Goal: Information Seeking & Learning: Compare options

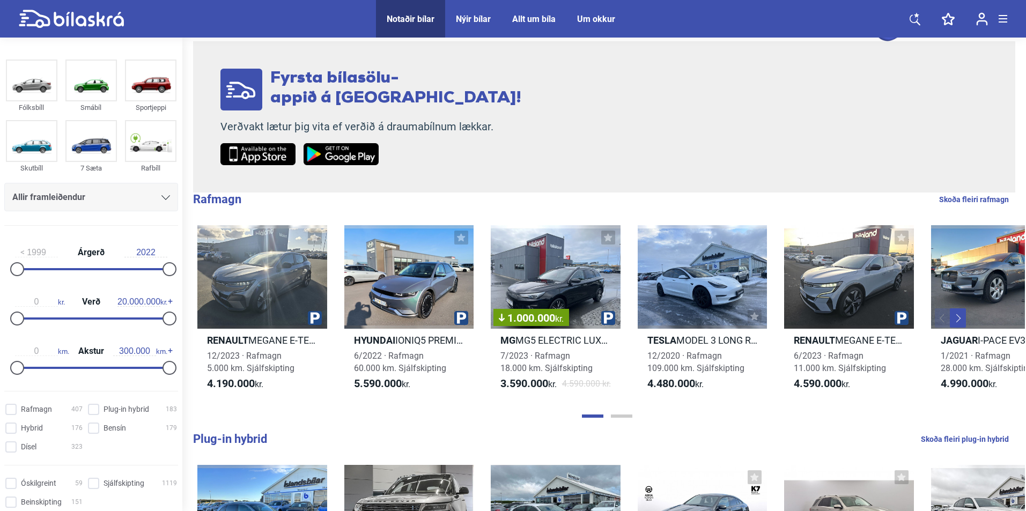
scroll to position [161, 0]
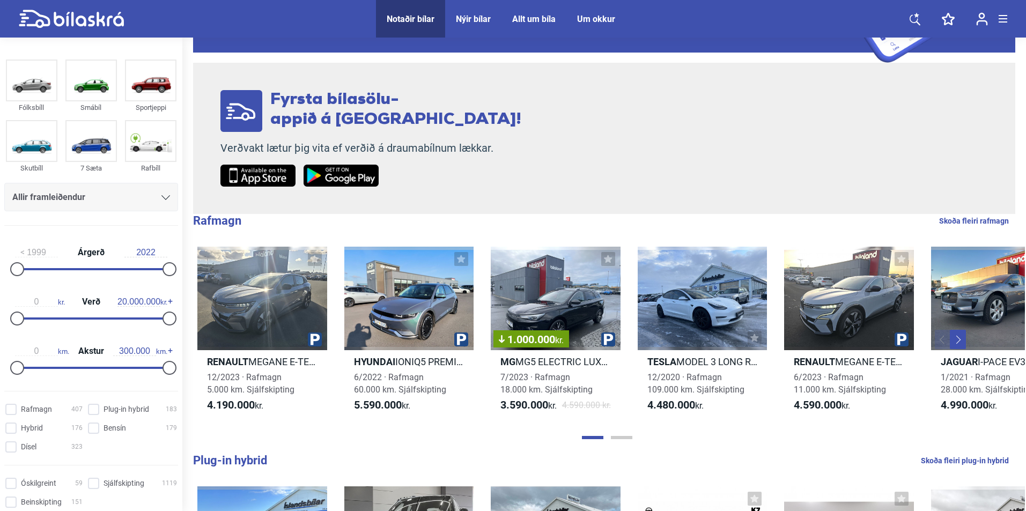
click at [168, 202] on div "Allir framleiðendur" at bounding box center [91, 197] width 174 height 28
click at [164, 198] on icon at bounding box center [165, 197] width 9 height 5
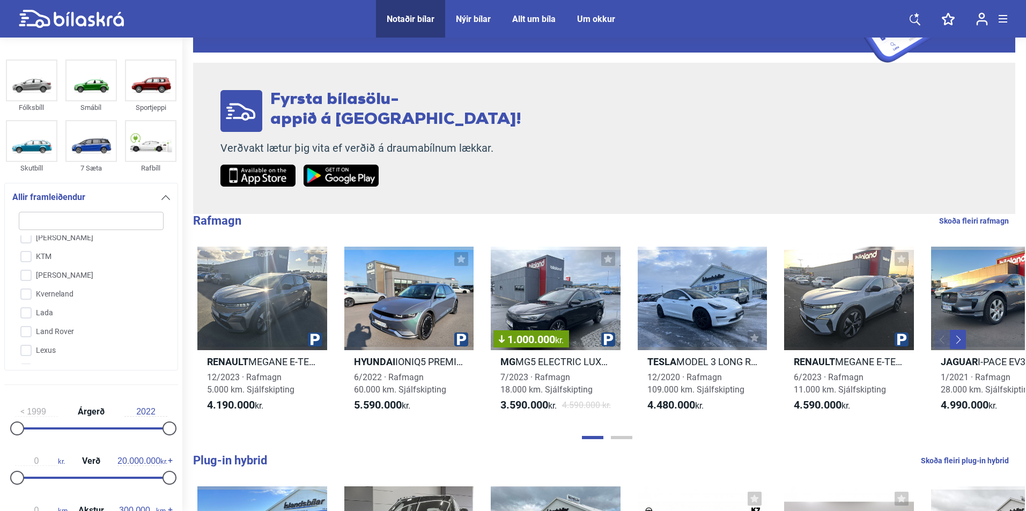
scroll to position [1374, 0]
click at [31, 318] on input "Lexus" at bounding box center [84, 317] width 146 height 19
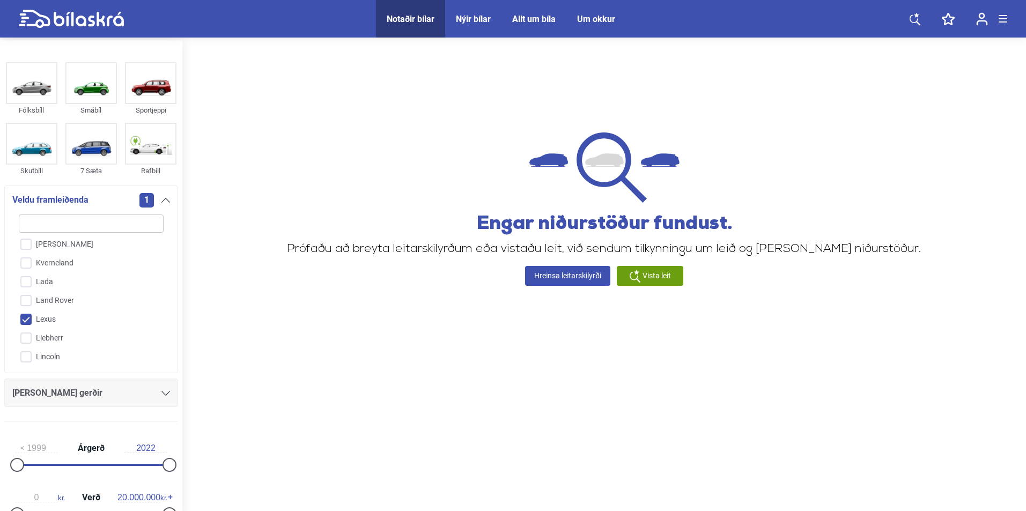
click at [28, 320] on input "Lexus" at bounding box center [84, 320] width 146 height 19
checkbox input "false"
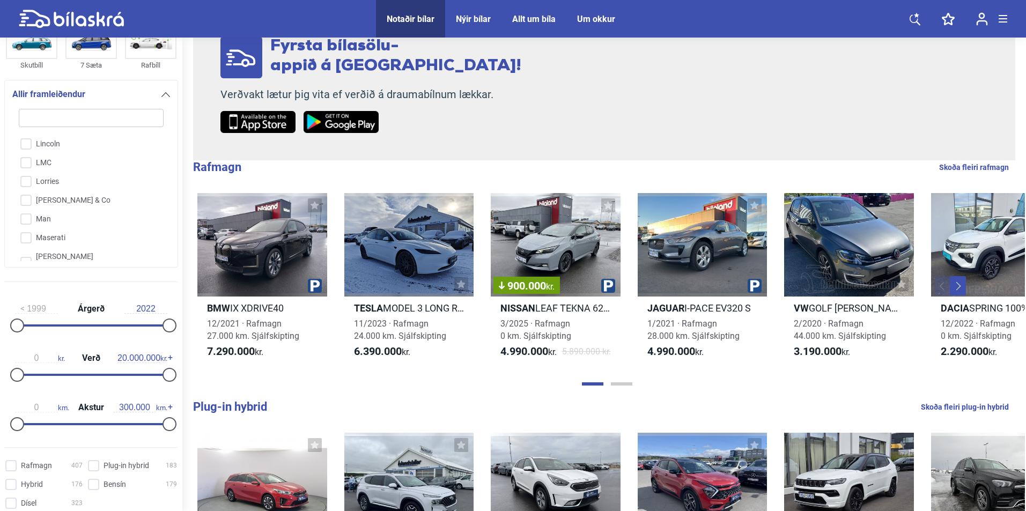
scroll to position [107, 0]
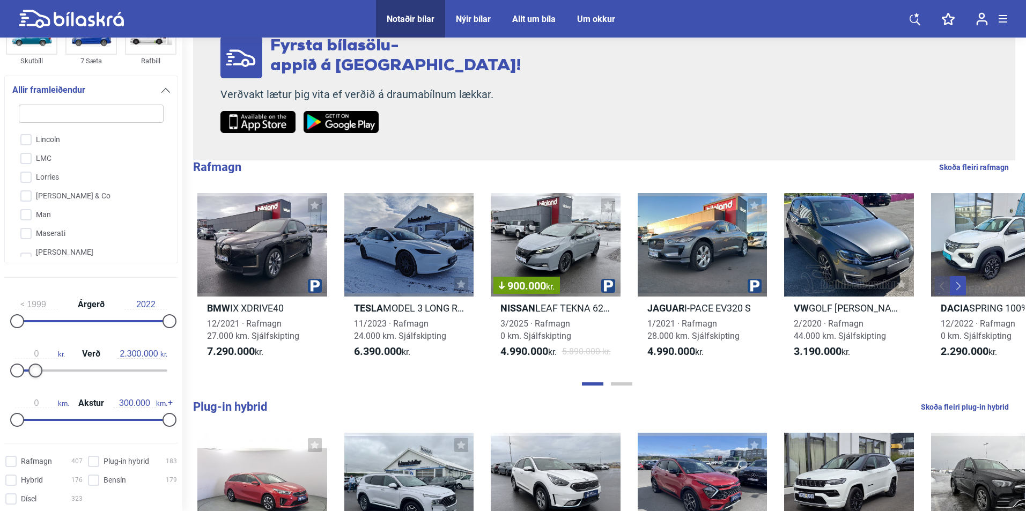
type input "2.200.000"
drag, startPoint x: 165, startPoint y: 371, endPoint x: 33, endPoint y: 391, distance: 133.5
click at [33, 391] on div "1999 Árgerð 2022 0 kr. Verð 2.200.000 kr. 0 km. Akstur 300.000 km." at bounding box center [91, 361] width 182 height 148
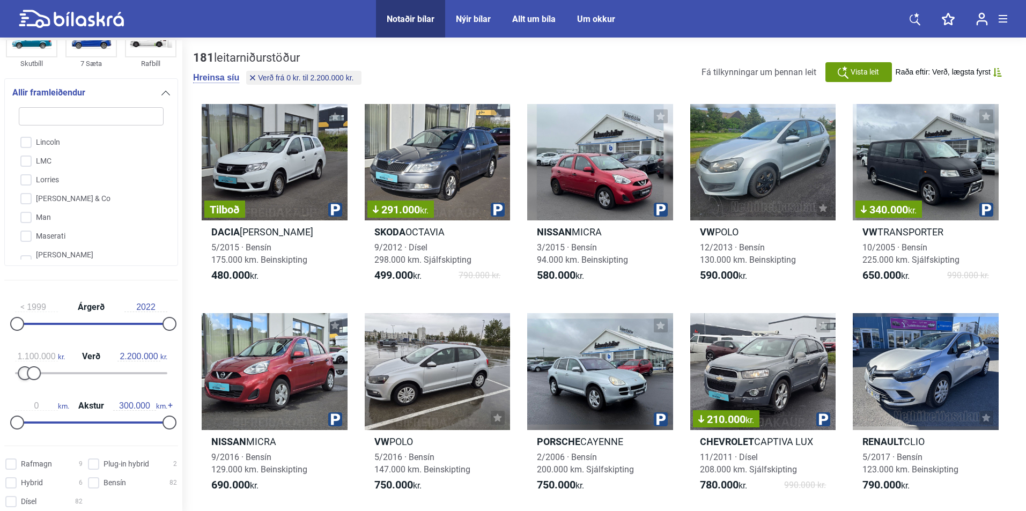
type input "1.200.000"
drag, startPoint x: 16, startPoint y: 373, endPoint x: 25, endPoint y: 375, distance: 8.7
click at [25, 375] on div at bounding box center [26, 373] width 14 height 14
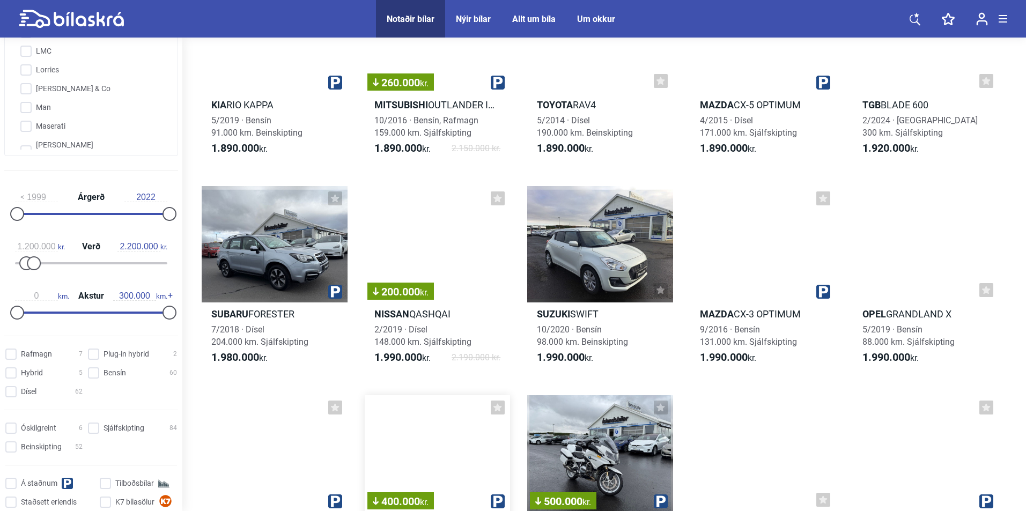
scroll to position [3970, 0]
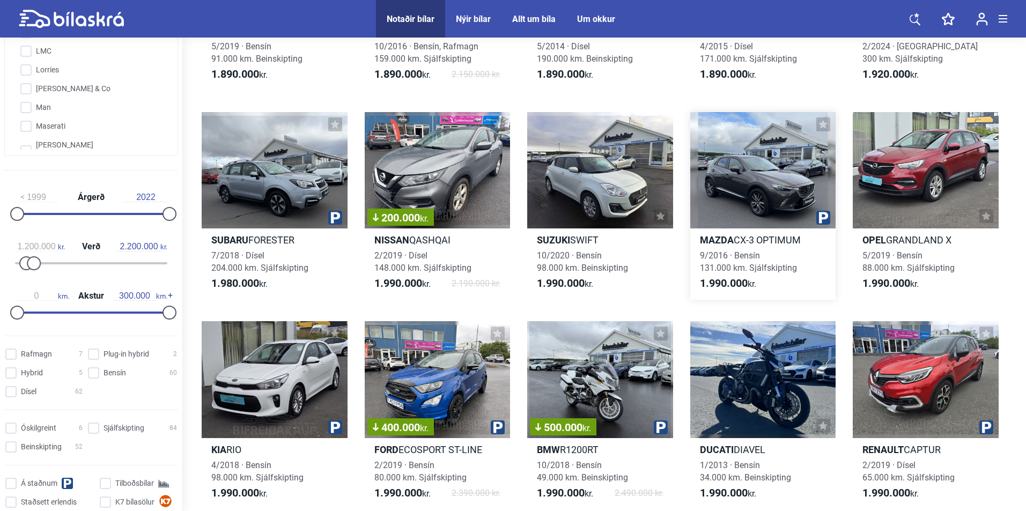
click at [752, 177] on div at bounding box center [764, 170] width 146 height 116
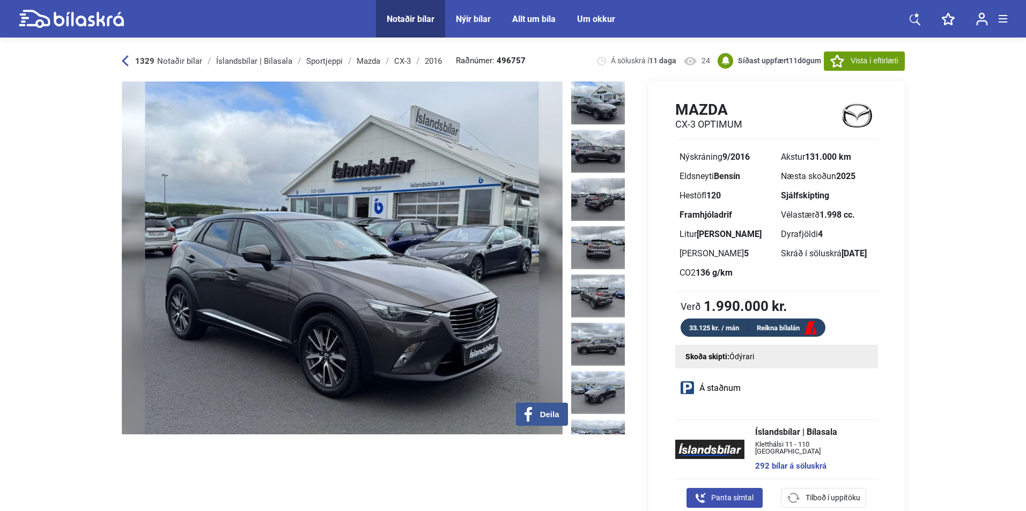
click at [398, 260] on img at bounding box center [342, 258] width 441 height 353
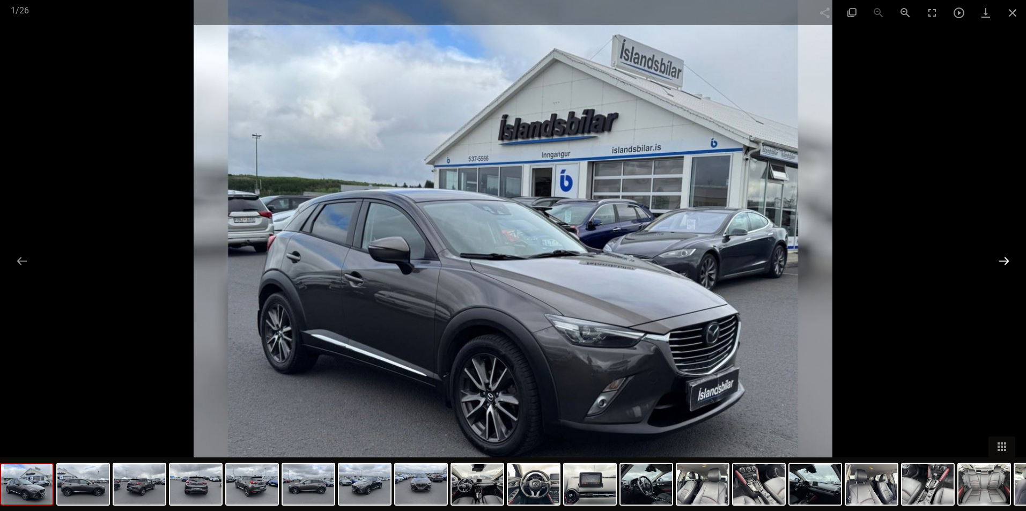
click at [1008, 258] on button at bounding box center [1004, 261] width 23 height 21
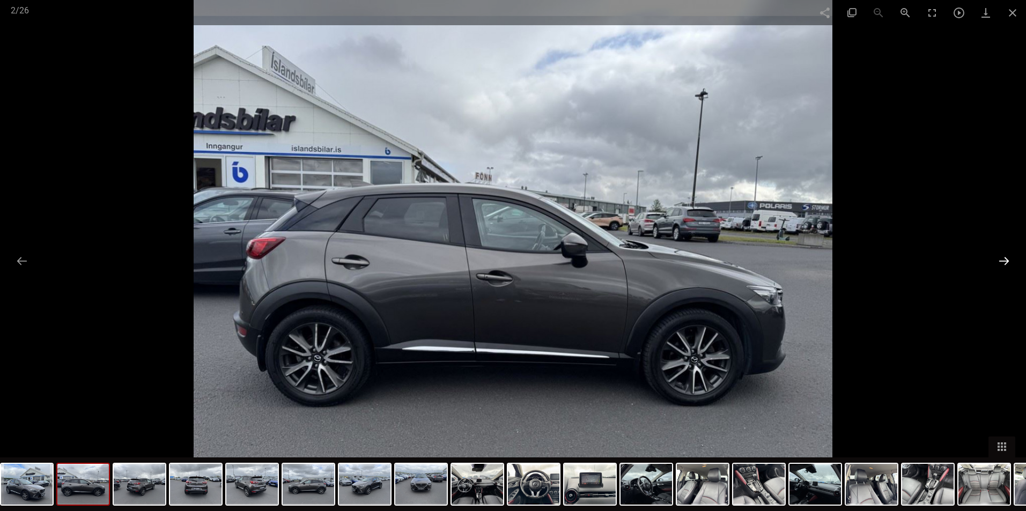
click at [1008, 257] on button at bounding box center [1004, 261] width 23 height 21
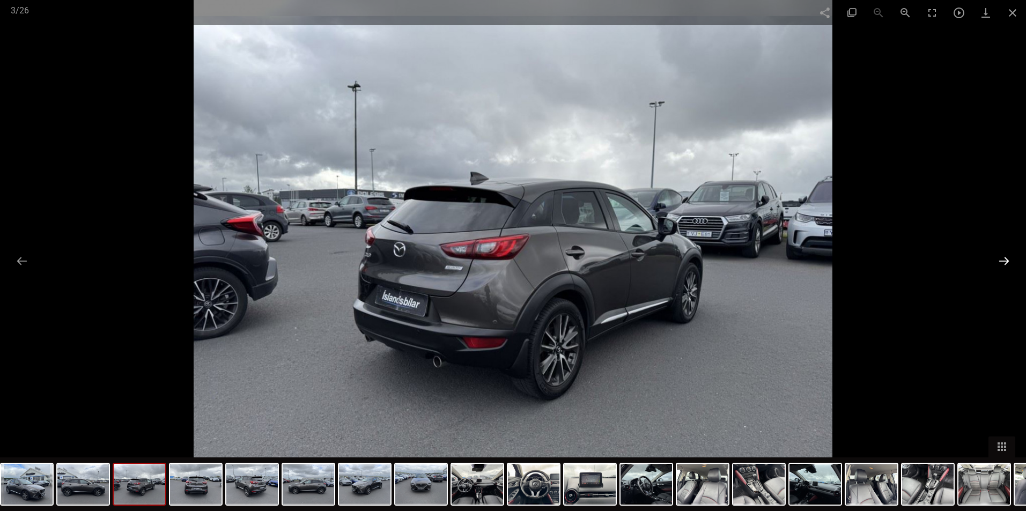
click at [1007, 257] on button at bounding box center [1004, 261] width 23 height 21
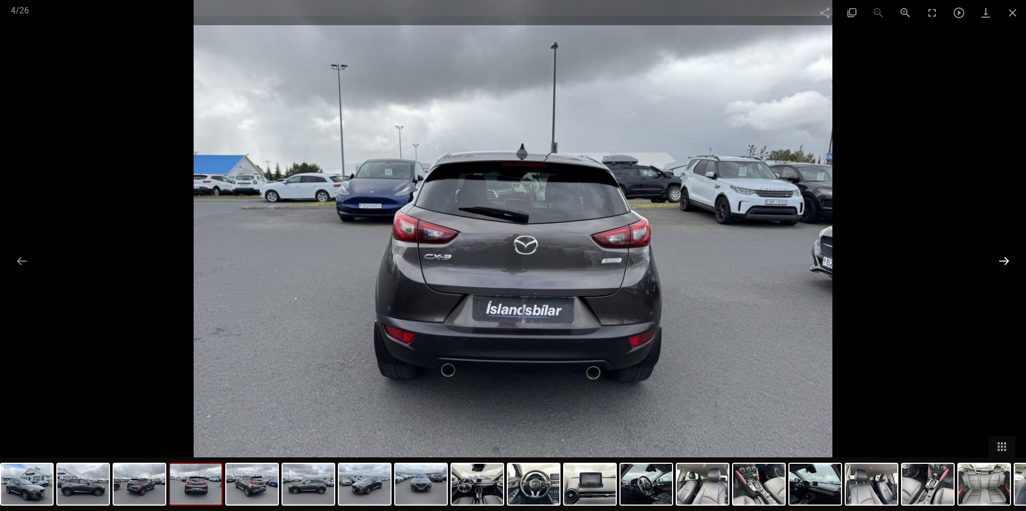
click at [1007, 257] on button at bounding box center [1004, 261] width 23 height 21
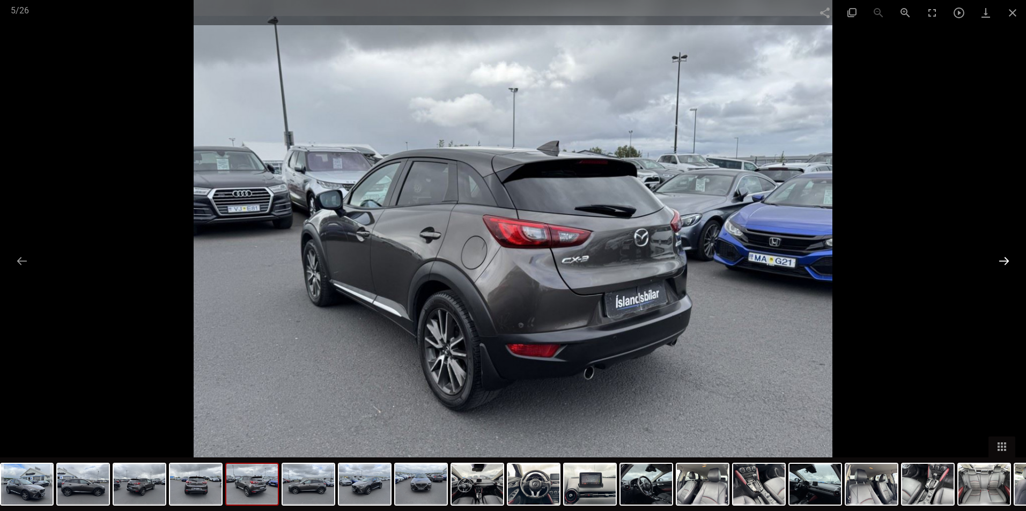
click at [1007, 258] on button at bounding box center [1004, 261] width 23 height 21
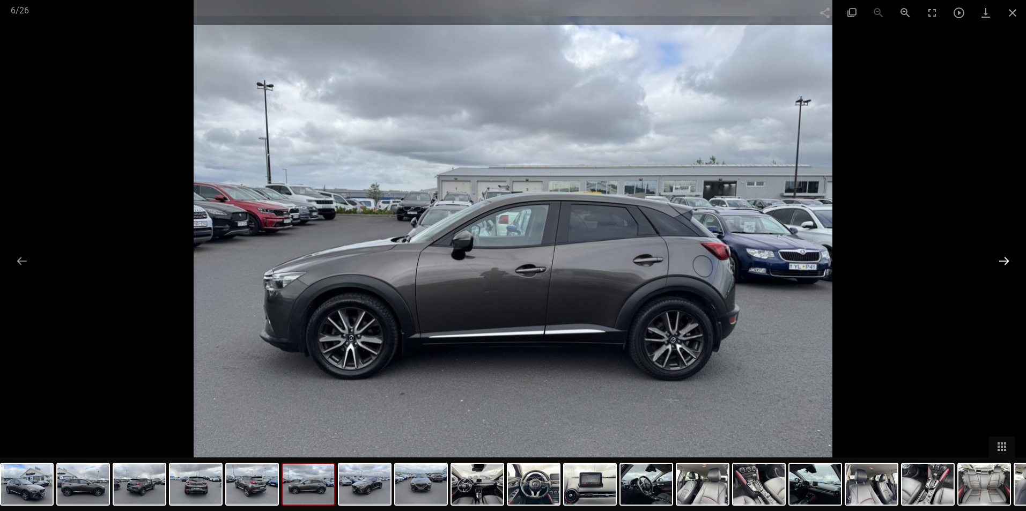
click at [1004, 267] on button at bounding box center [1004, 261] width 23 height 21
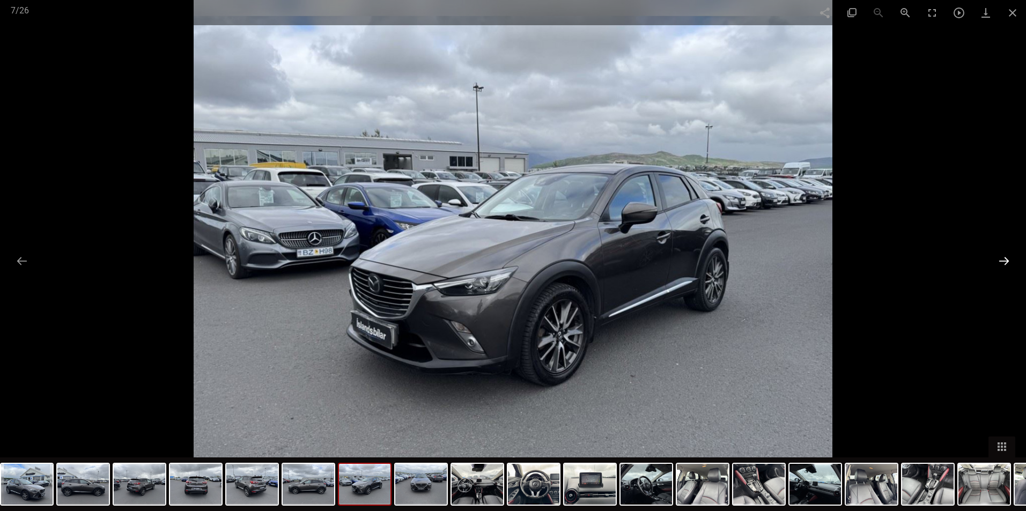
click at [1004, 267] on button at bounding box center [1004, 261] width 23 height 21
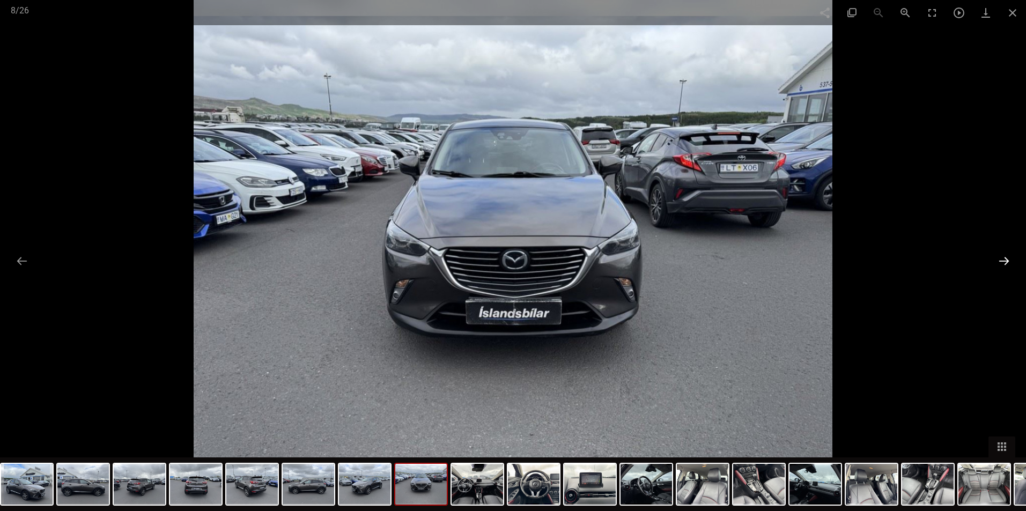
click at [1004, 268] on button at bounding box center [1004, 261] width 23 height 21
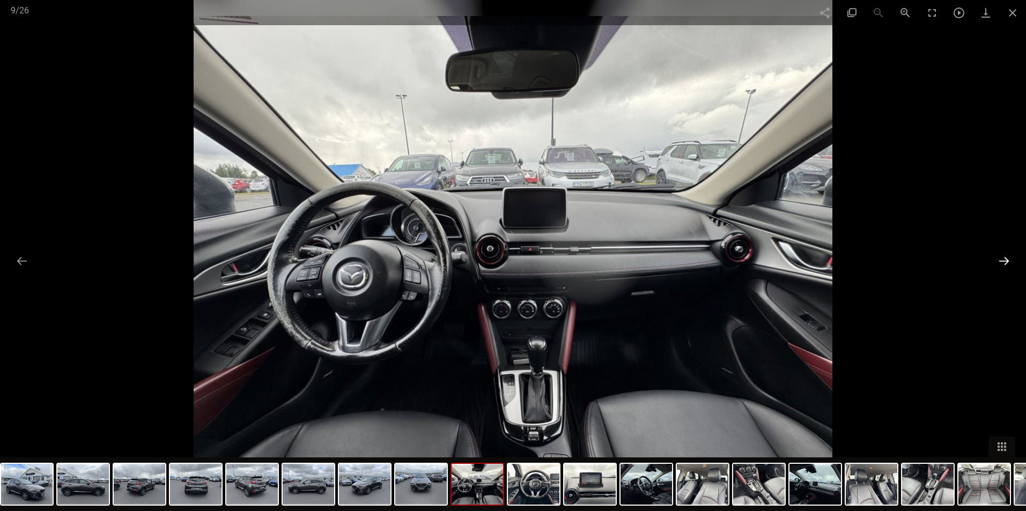
click at [1004, 268] on button at bounding box center [1004, 261] width 23 height 21
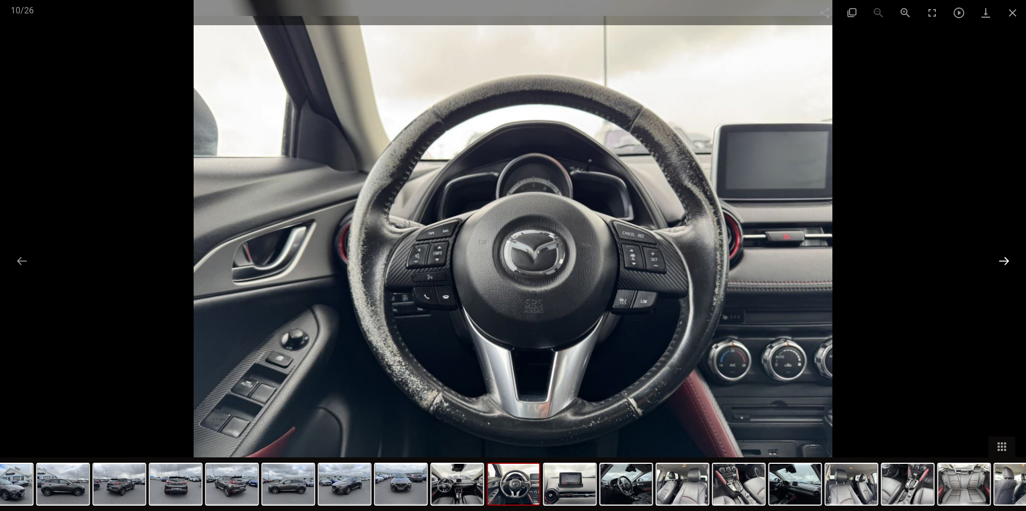
click at [1004, 268] on button at bounding box center [1004, 261] width 23 height 21
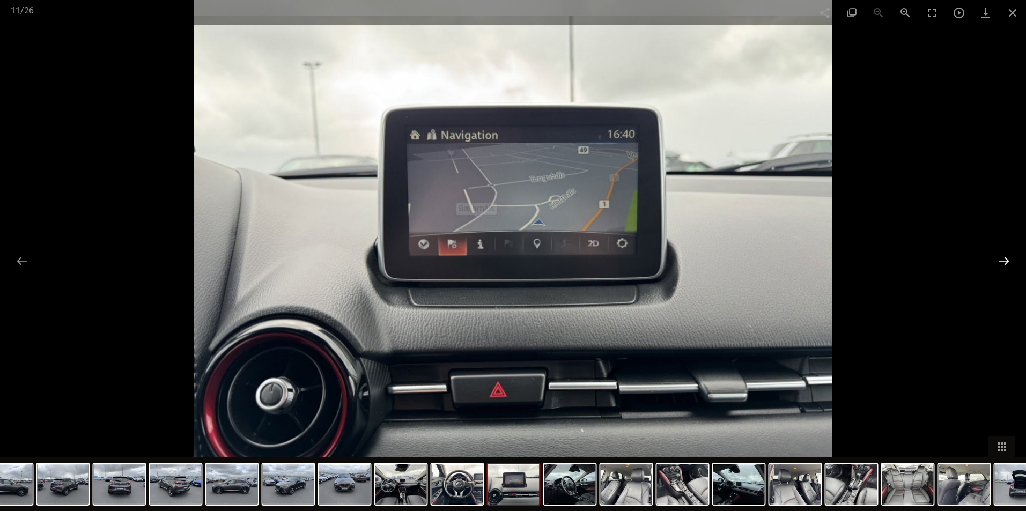
click at [1004, 268] on button at bounding box center [1004, 261] width 23 height 21
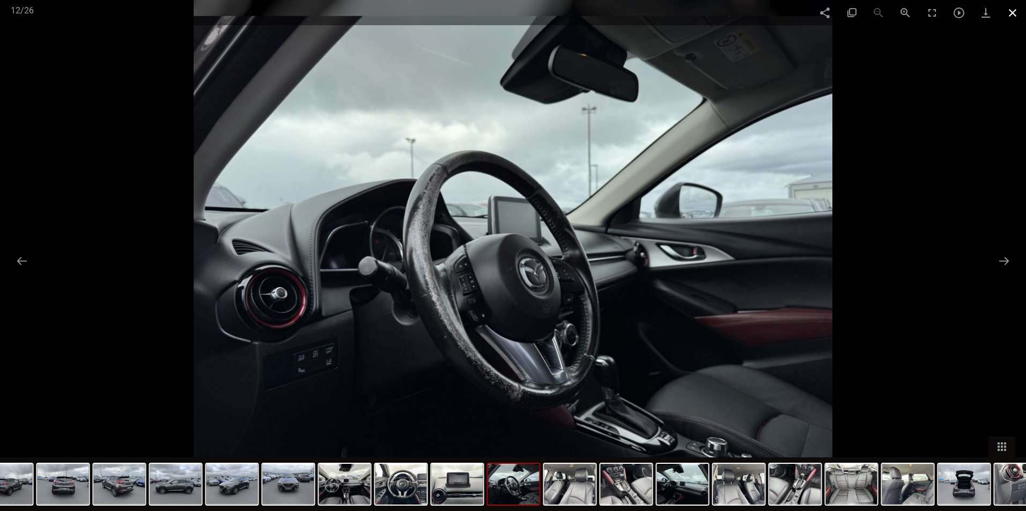
click at [1007, 16] on span at bounding box center [1013, 12] width 27 height 25
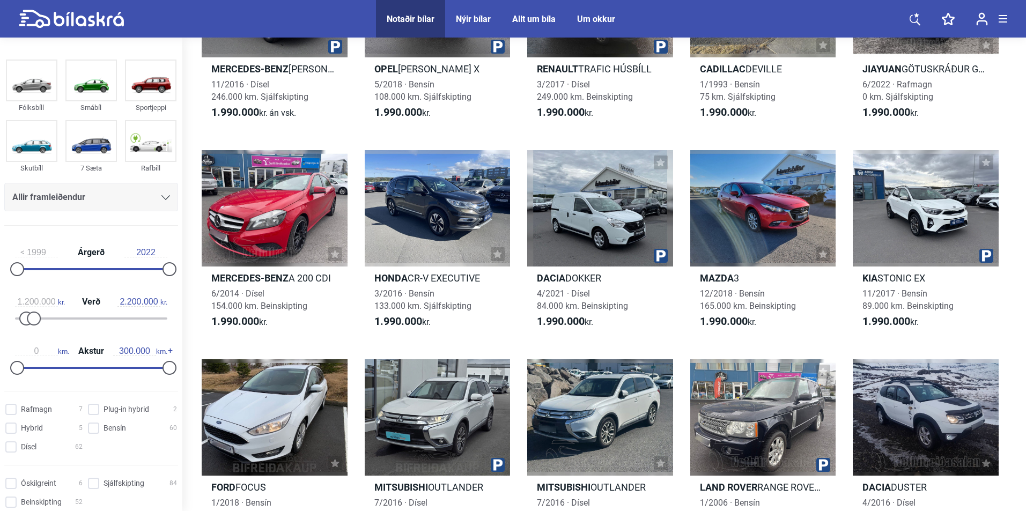
scroll to position [4631, 0]
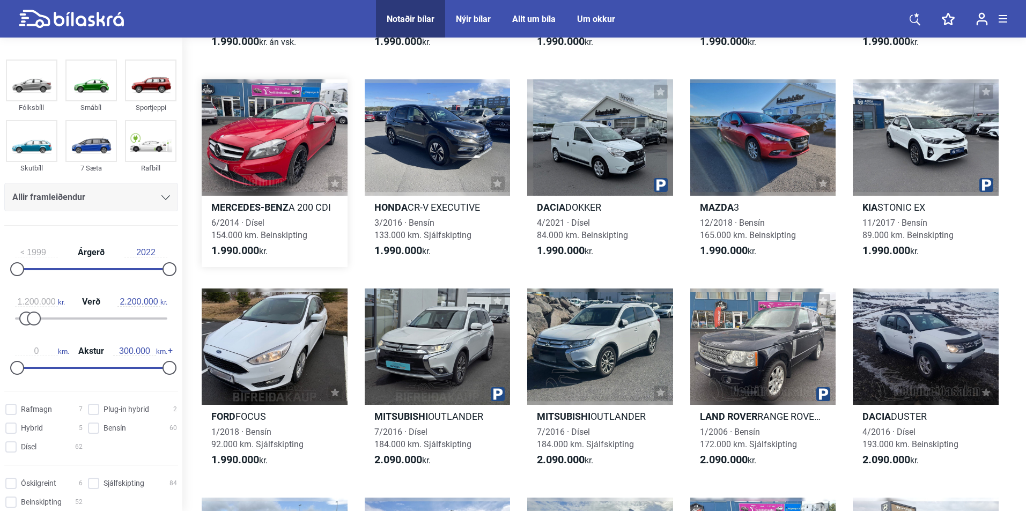
click at [267, 152] on div at bounding box center [275, 137] width 146 height 116
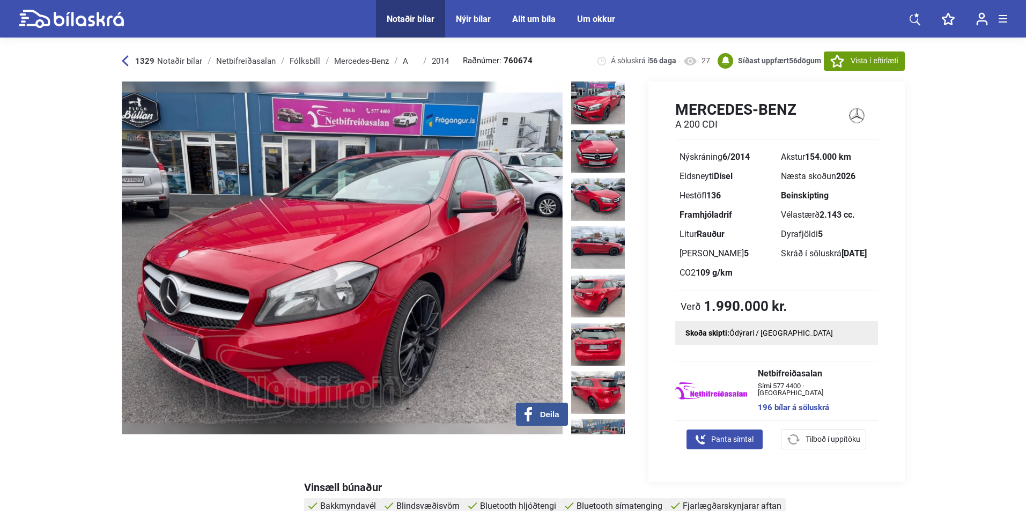
click at [474, 281] on img at bounding box center [342, 258] width 441 height 353
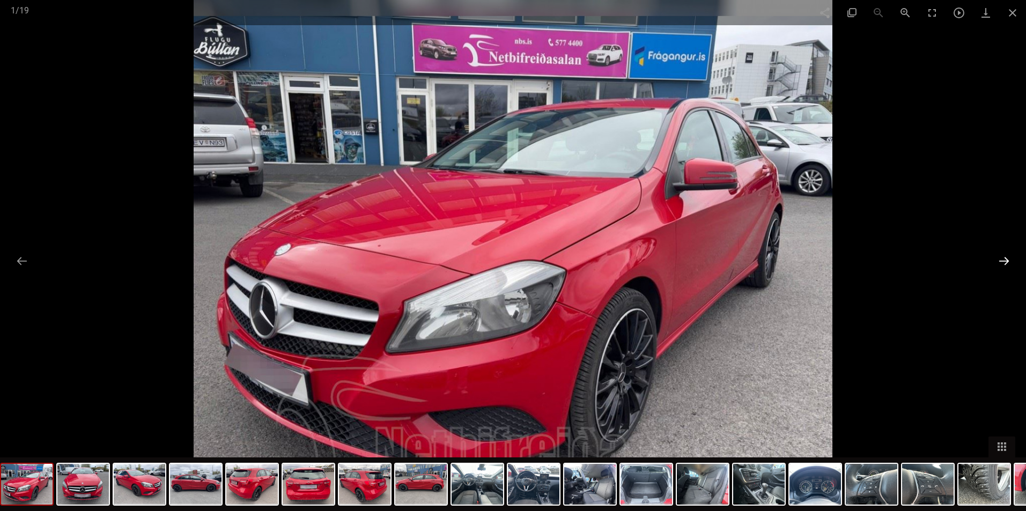
click at [1009, 259] on button at bounding box center [1004, 261] width 23 height 21
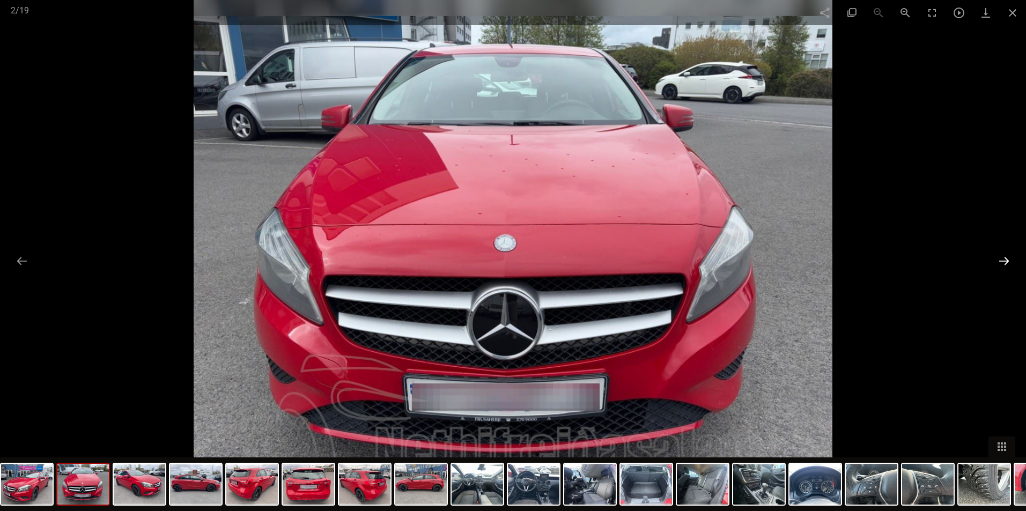
click at [1011, 256] on button at bounding box center [1004, 261] width 23 height 21
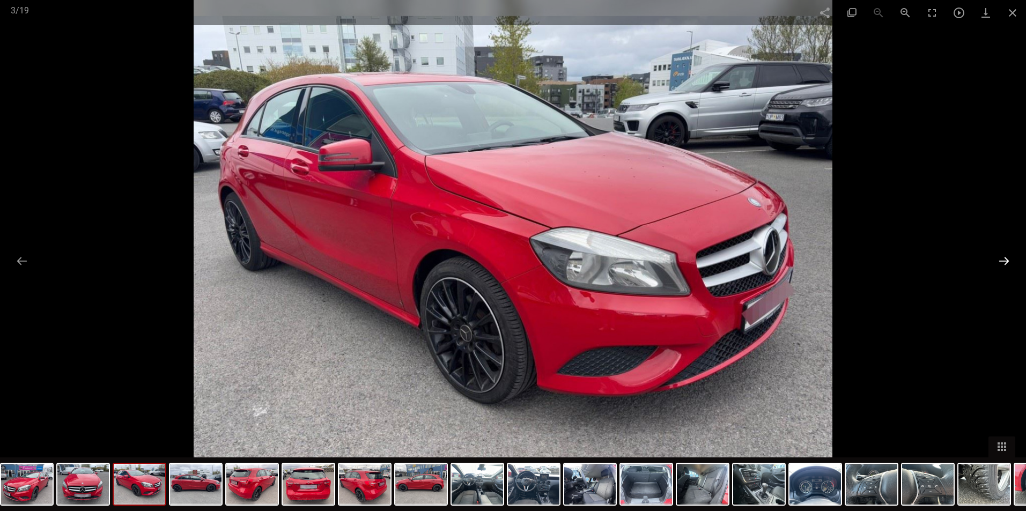
click at [1008, 258] on button at bounding box center [1004, 261] width 23 height 21
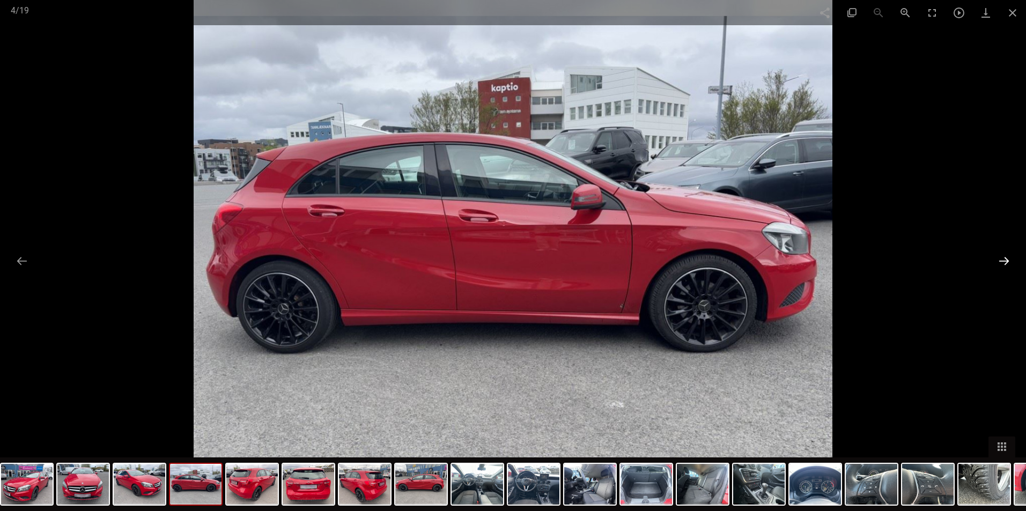
click at [1007, 259] on button at bounding box center [1004, 261] width 23 height 21
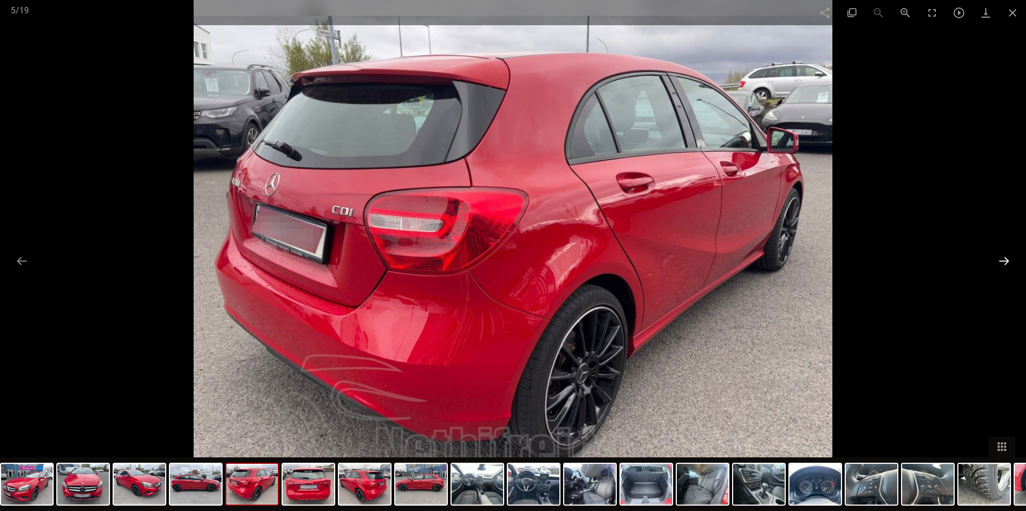
click at [1005, 260] on button at bounding box center [1004, 261] width 23 height 21
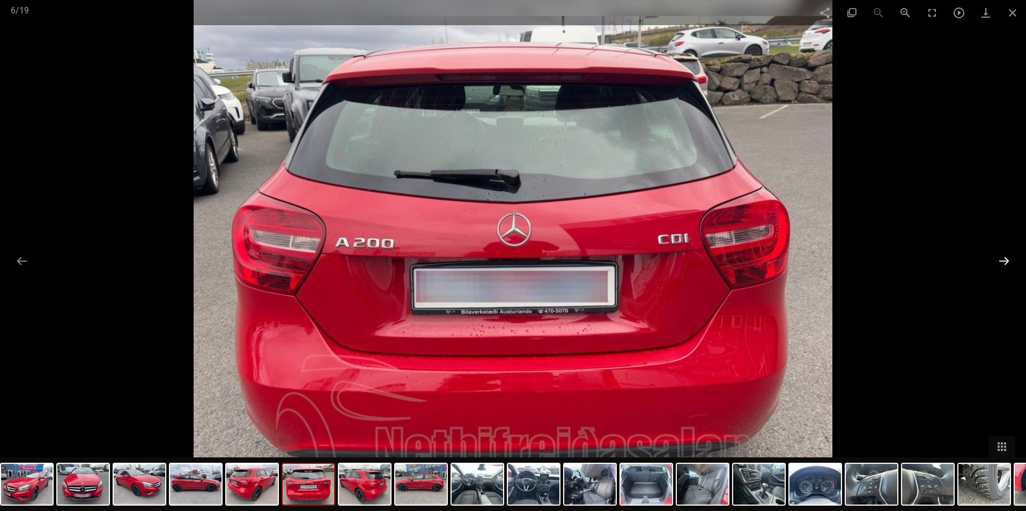
click at [1005, 260] on button at bounding box center [1004, 261] width 23 height 21
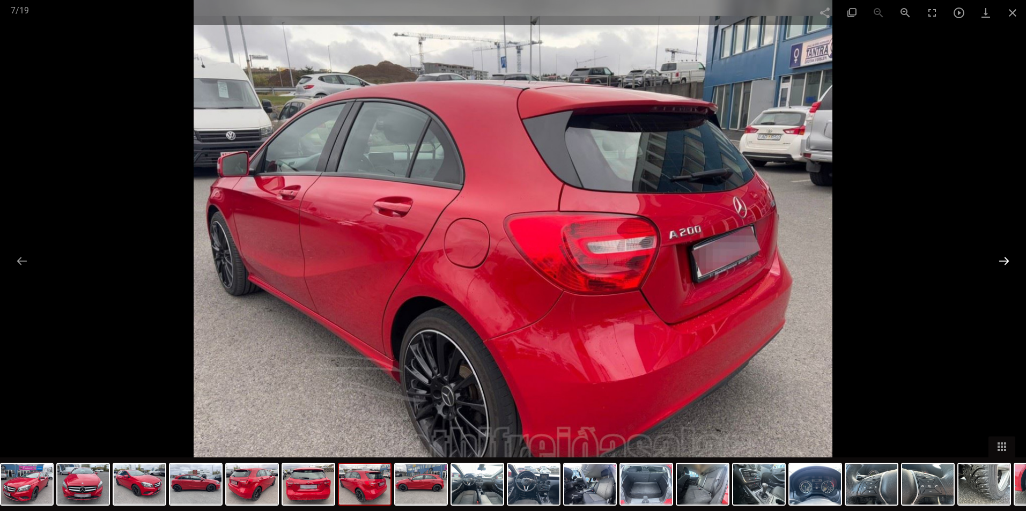
click at [1005, 260] on button at bounding box center [1004, 261] width 23 height 21
click at [1008, 12] on span at bounding box center [1013, 12] width 27 height 25
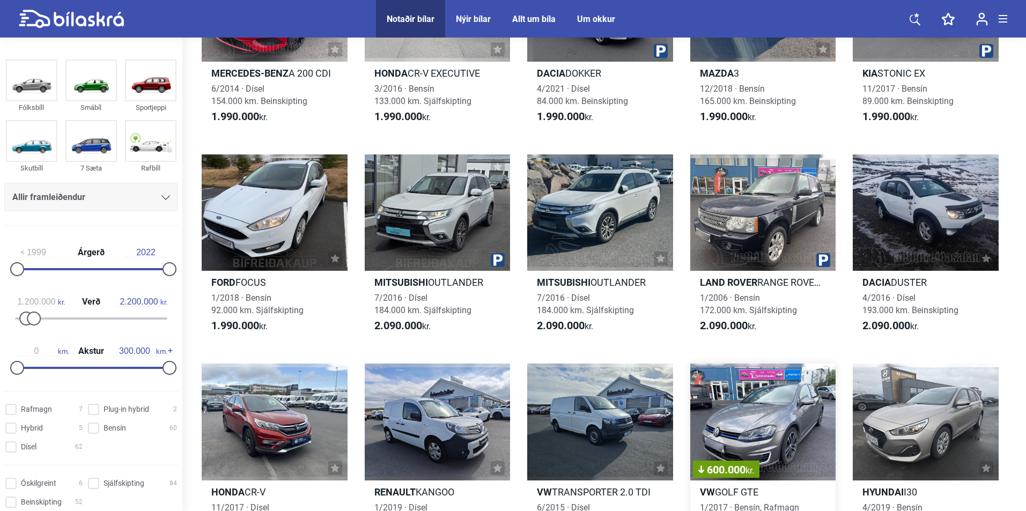
scroll to position [4953, 0]
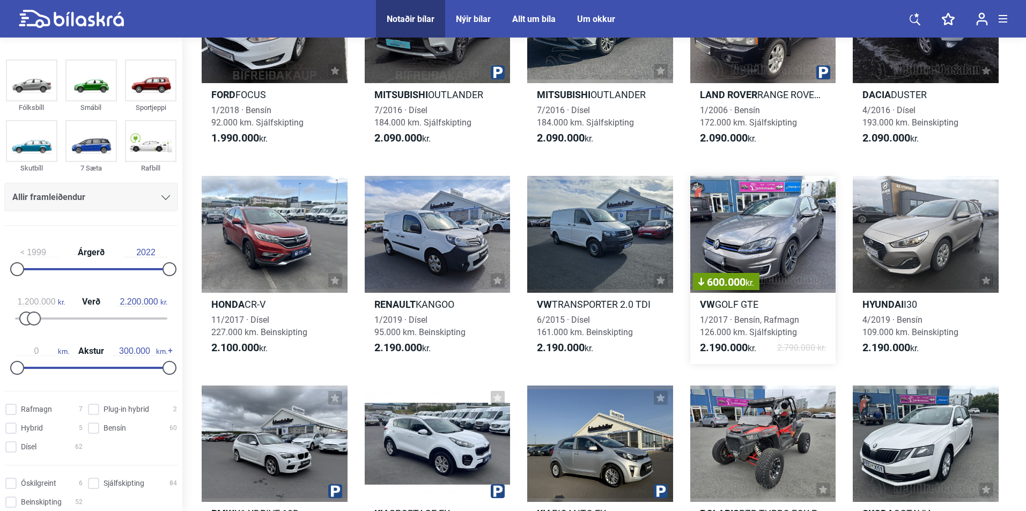
click at [770, 227] on div "600.000 kr." at bounding box center [764, 234] width 146 height 116
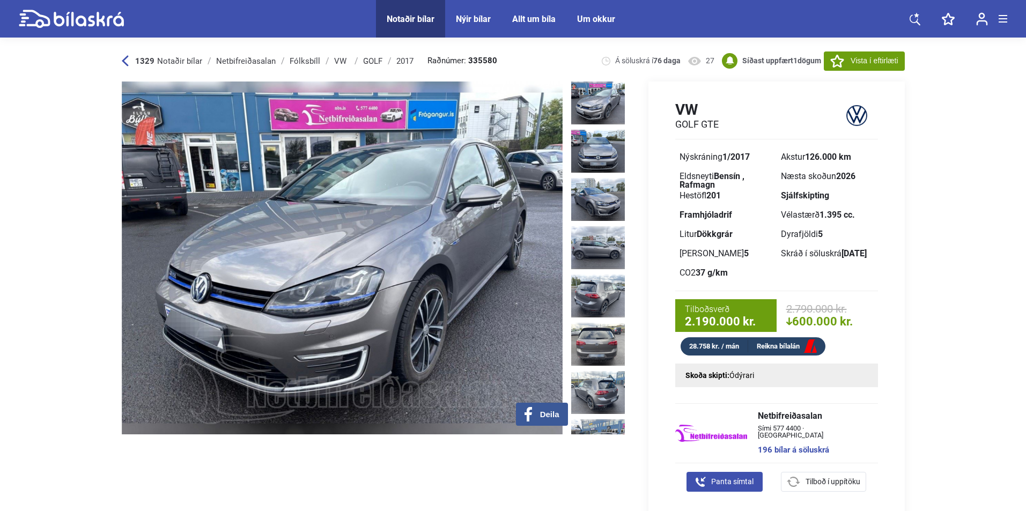
click at [430, 287] on img at bounding box center [342, 258] width 441 height 353
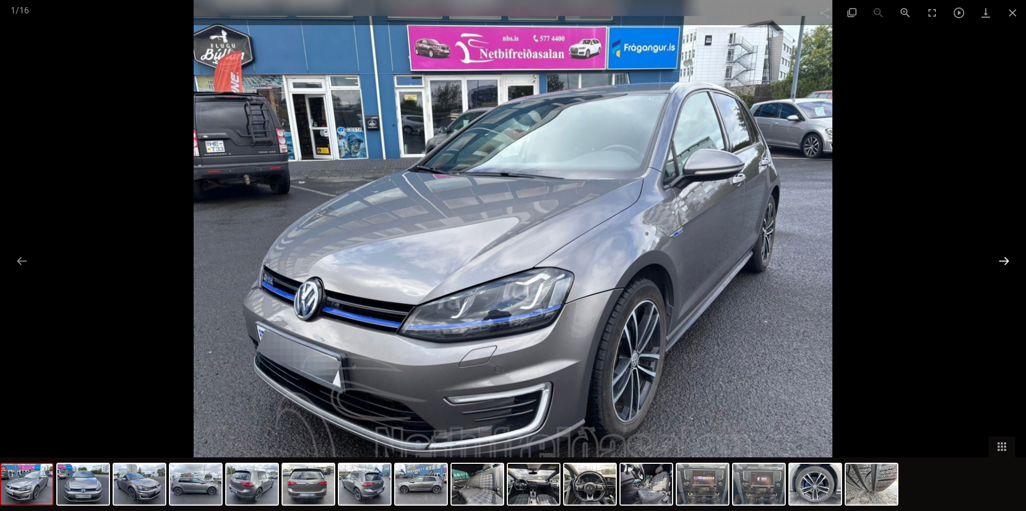
click at [1003, 256] on button at bounding box center [1004, 261] width 23 height 21
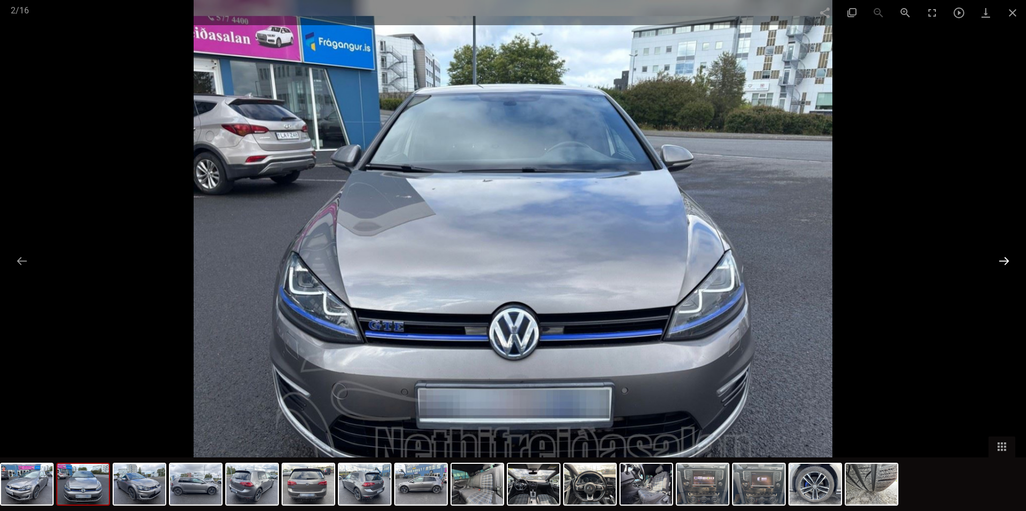
click at [1004, 255] on button at bounding box center [1004, 261] width 23 height 21
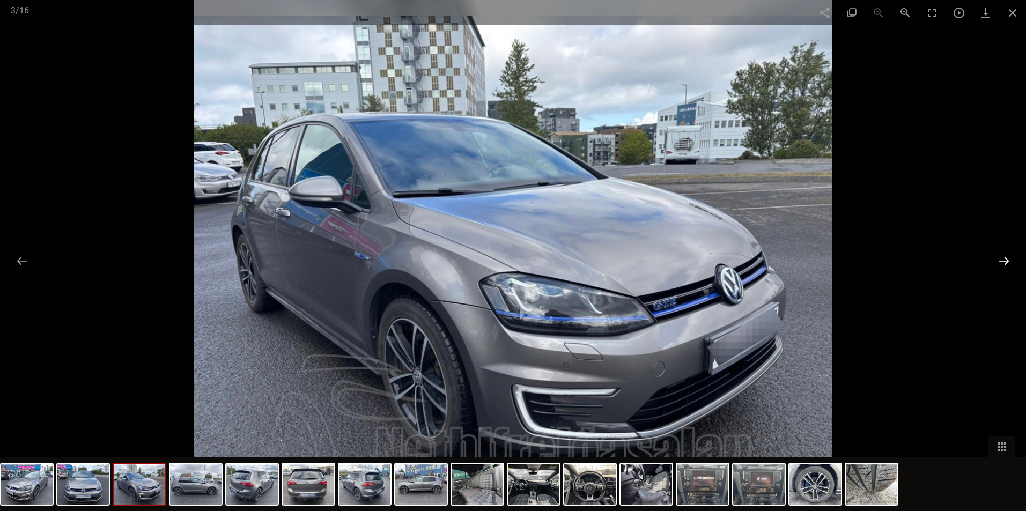
click at [1004, 255] on button at bounding box center [1004, 261] width 23 height 21
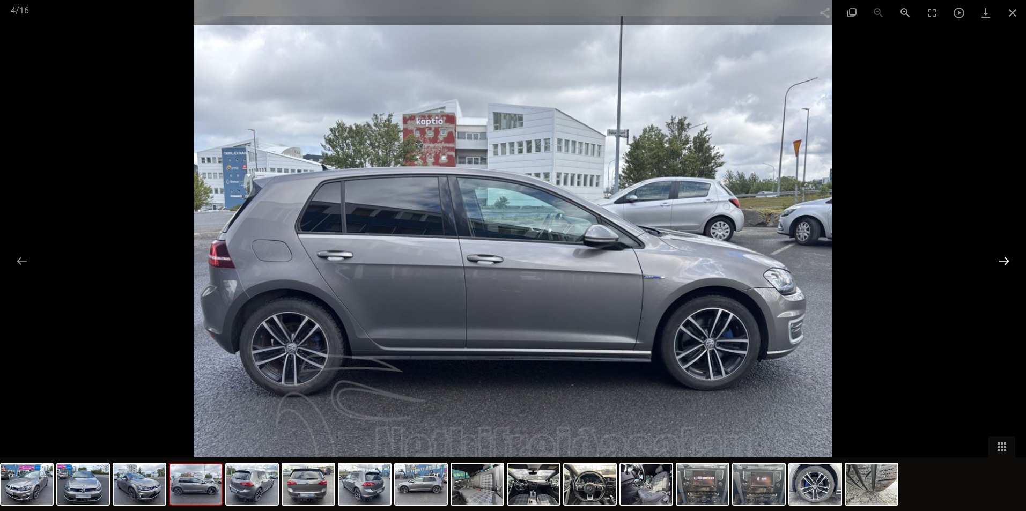
click at [1003, 258] on button at bounding box center [1004, 261] width 23 height 21
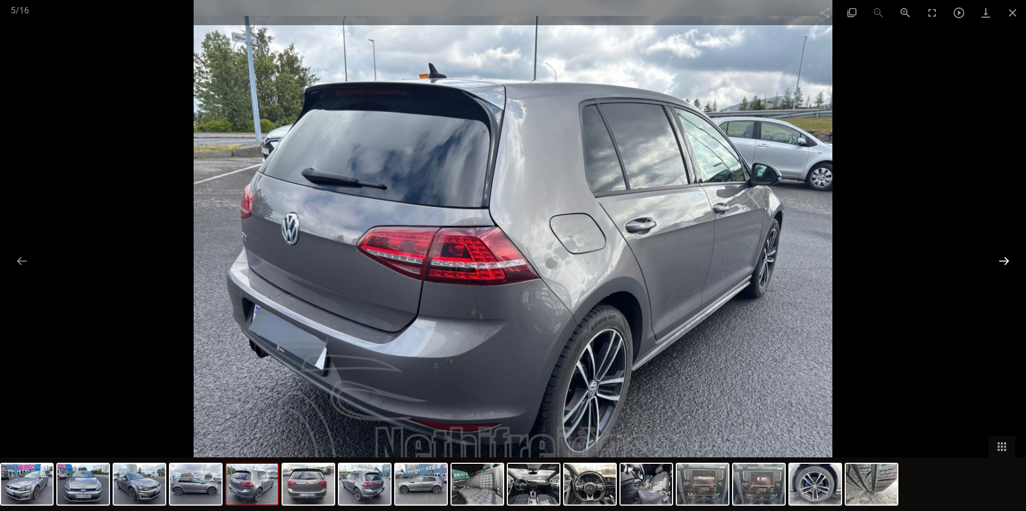
click at [1003, 258] on button at bounding box center [1004, 261] width 23 height 21
click at [1003, 259] on button at bounding box center [1004, 261] width 23 height 21
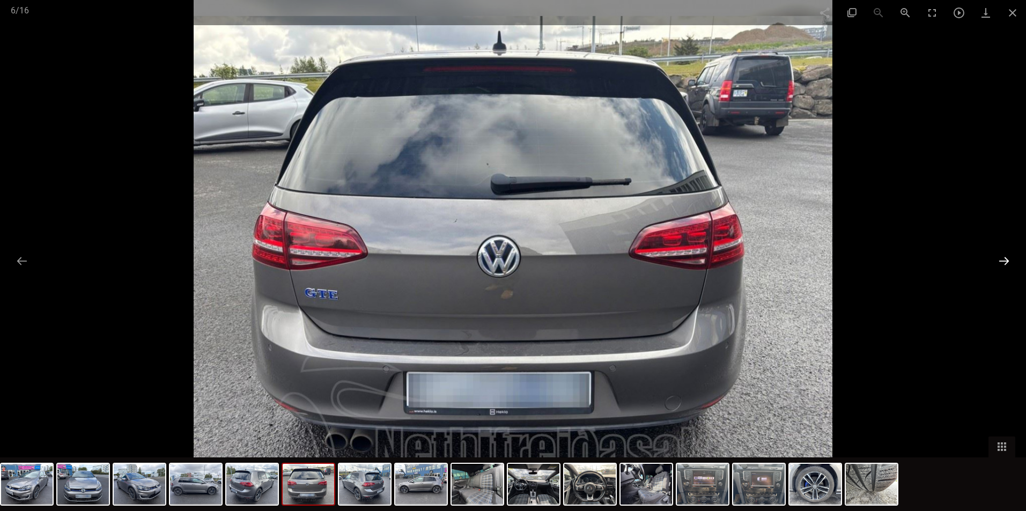
click at [1003, 262] on button at bounding box center [1004, 261] width 23 height 21
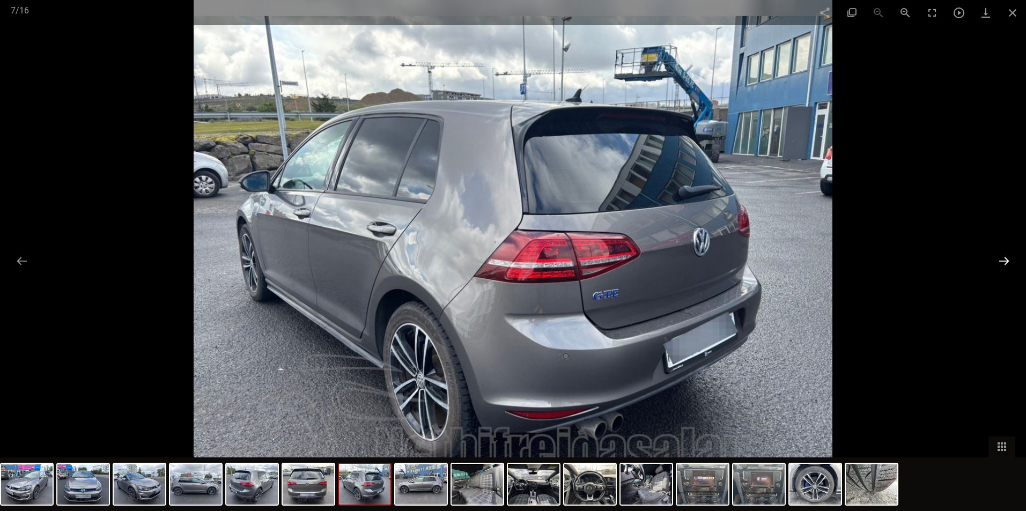
click at [1003, 262] on button at bounding box center [1004, 261] width 23 height 21
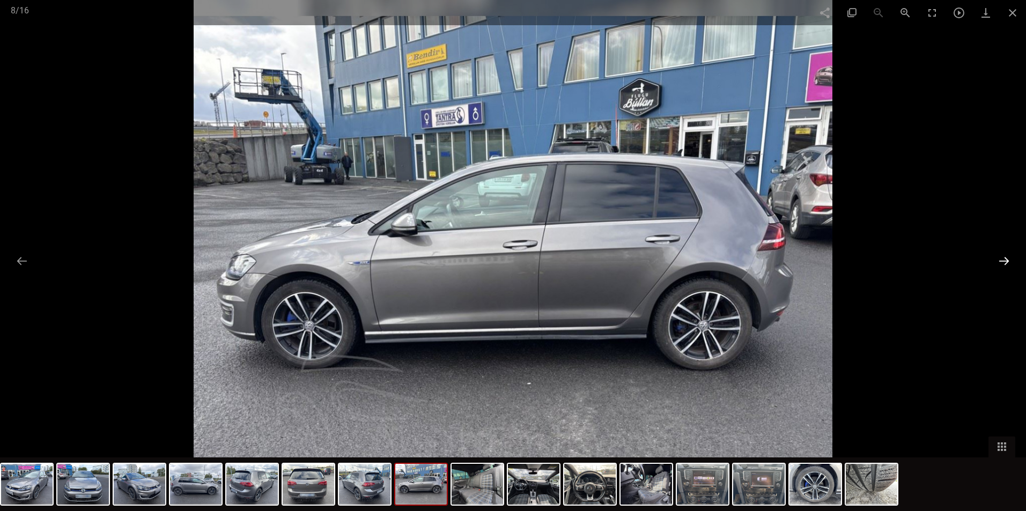
click at [1003, 262] on button at bounding box center [1004, 261] width 23 height 21
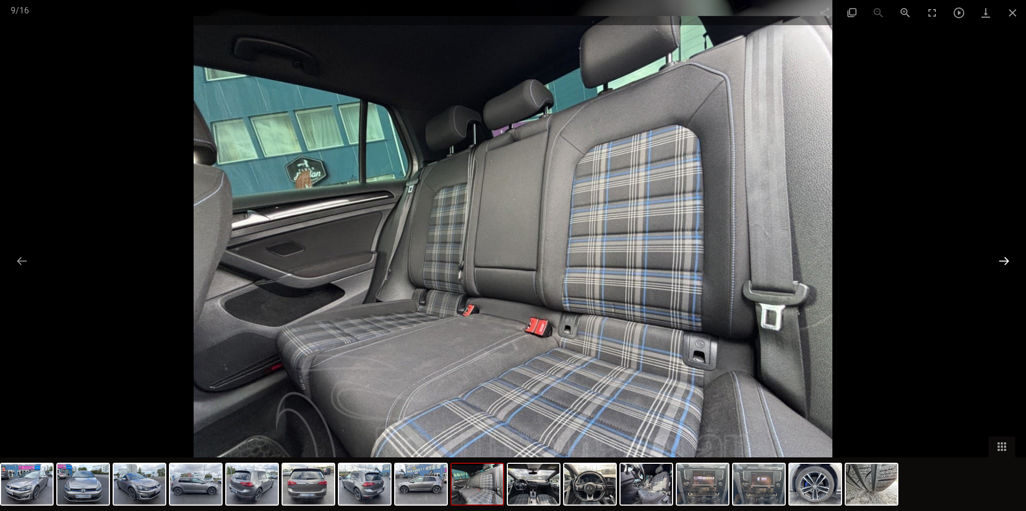
click at [1003, 262] on button at bounding box center [1004, 261] width 23 height 21
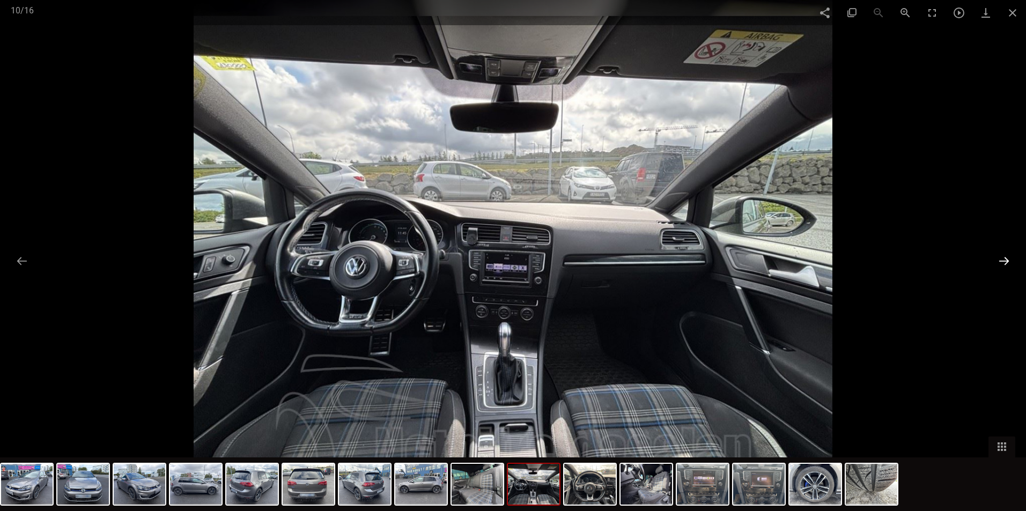
click at [1003, 262] on button at bounding box center [1004, 261] width 23 height 21
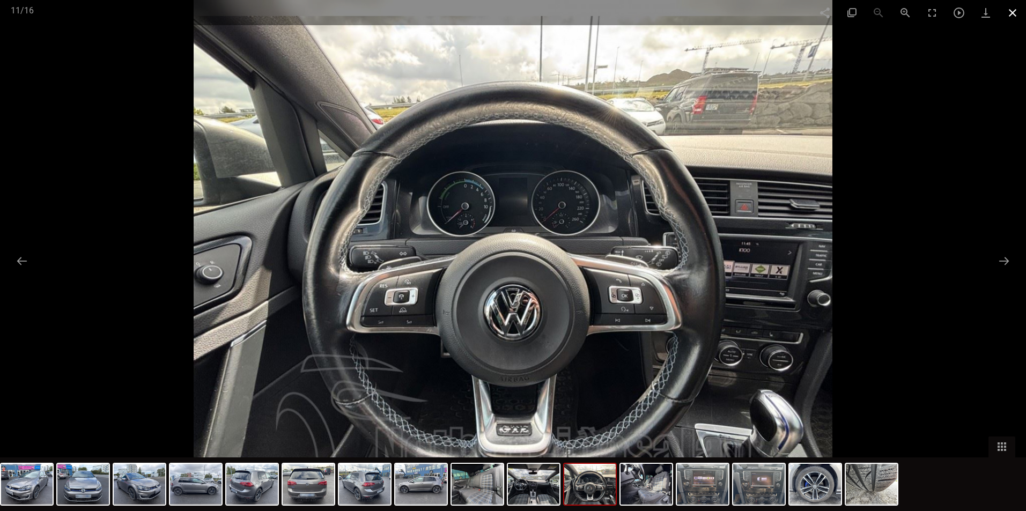
click at [1017, 14] on span at bounding box center [1013, 12] width 27 height 25
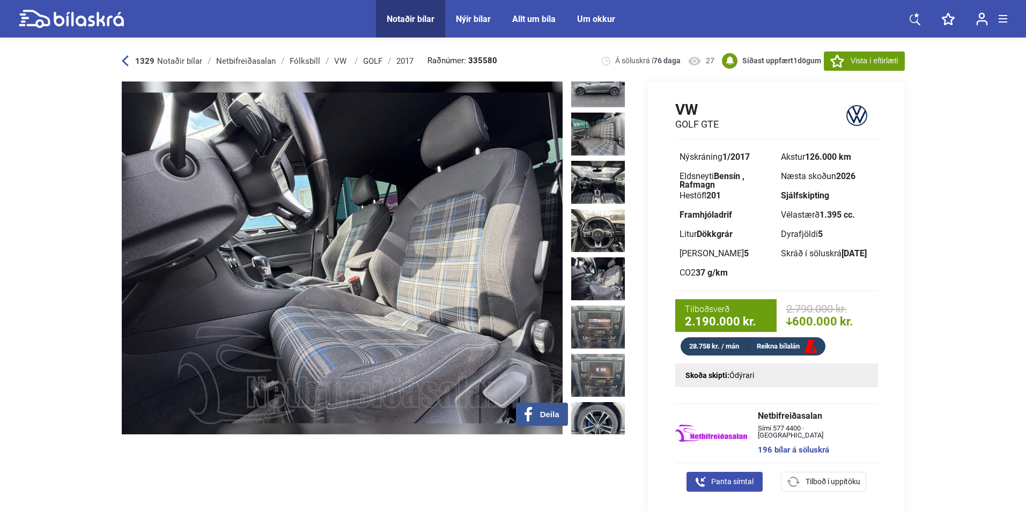
scroll to position [359, 0]
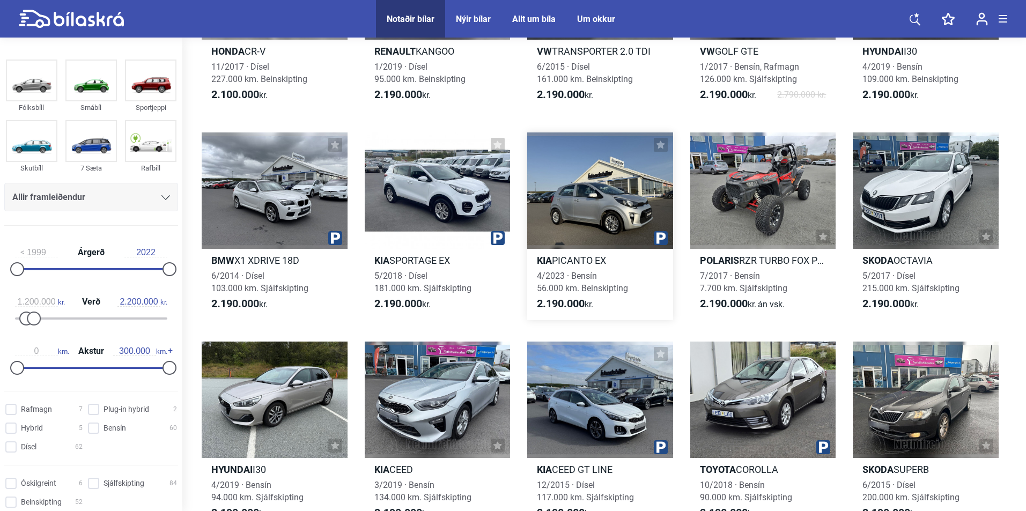
scroll to position [5211, 0]
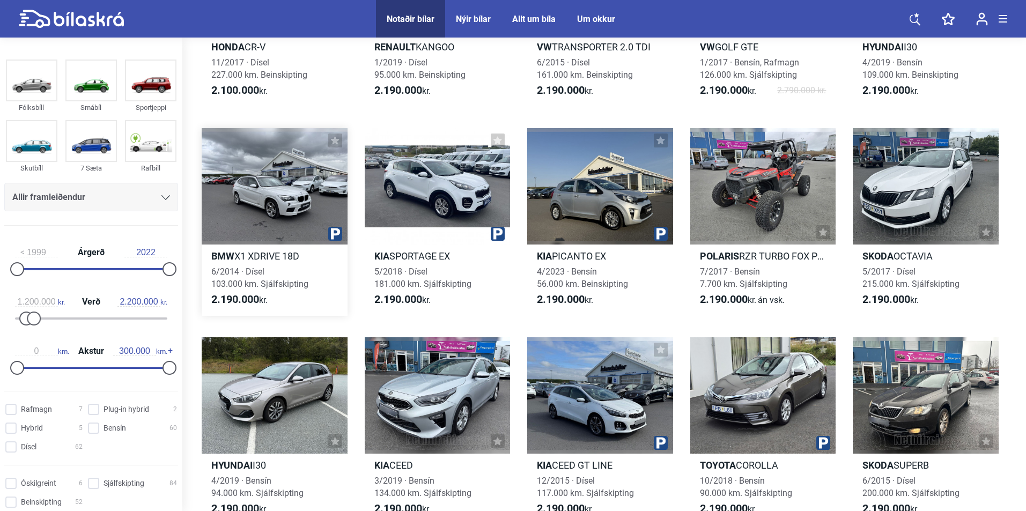
click at [249, 188] on div at bounding box center [275, 186] width 146 height 116
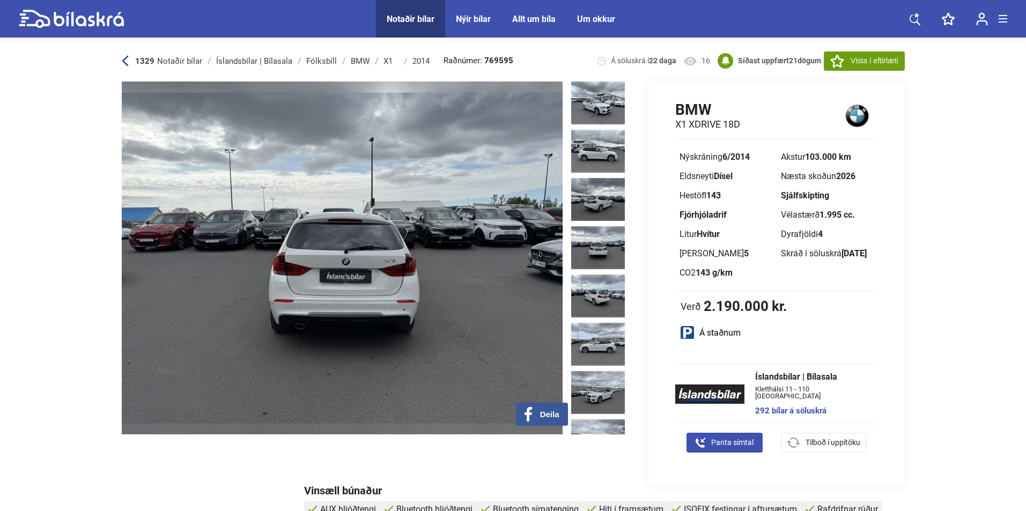
click at [354, 122] on img at bounding box center [342, 258] width 441 height 353
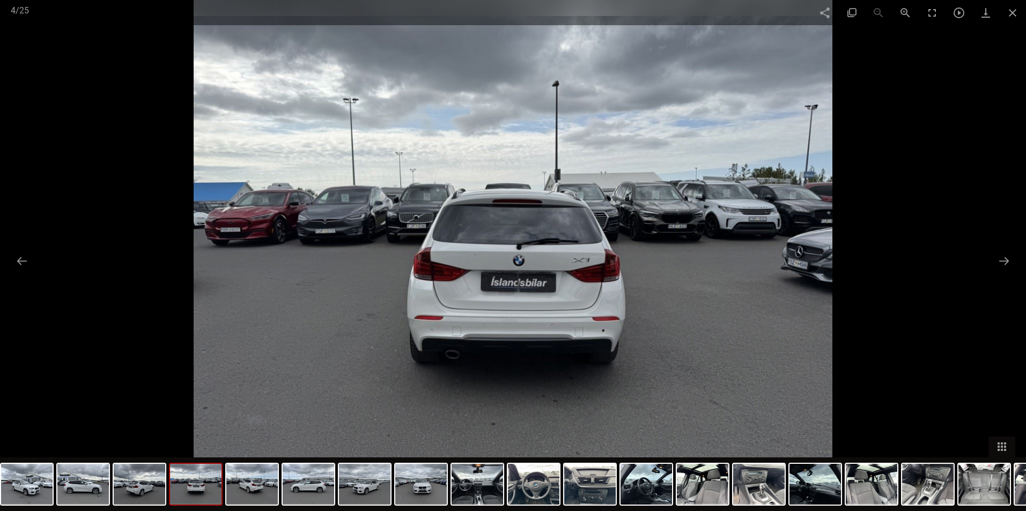
scroll to position [447, 0]
click at [1009, 260] on button at bounding box center [1004, 261] width 23 height 21
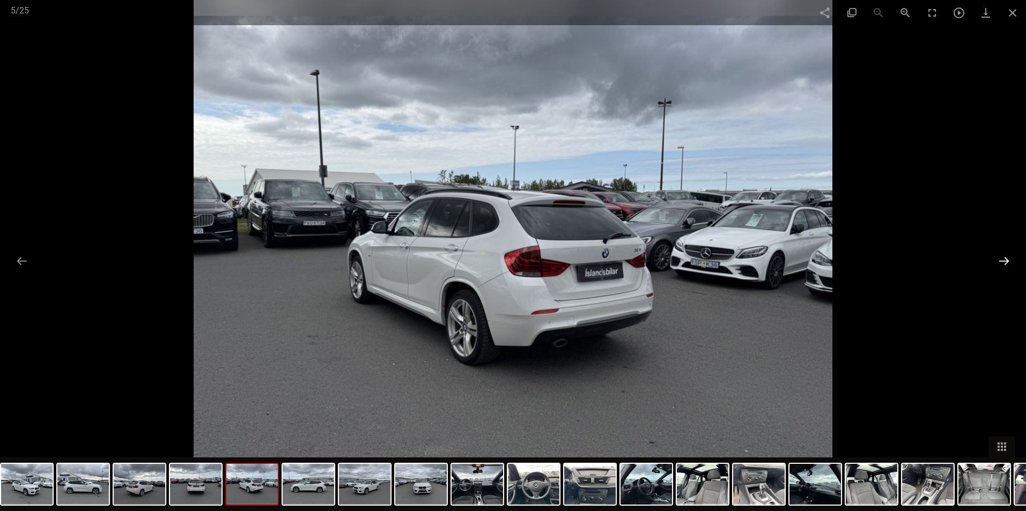
click at [1009, 260] on button at bounding box center [1004, 261] width 23 height 21
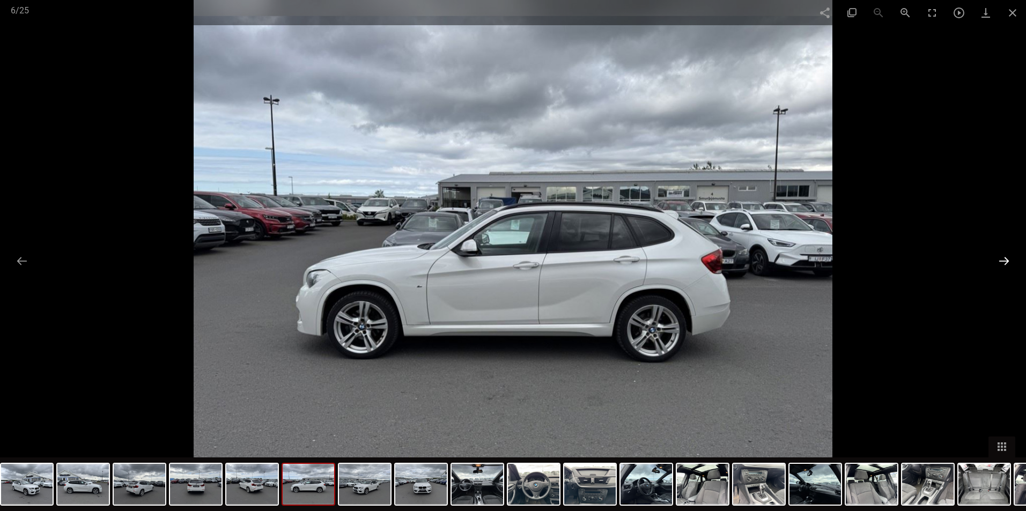
click at [1009, 260] on button at bounding box center [1004, 261] width 23 height 21
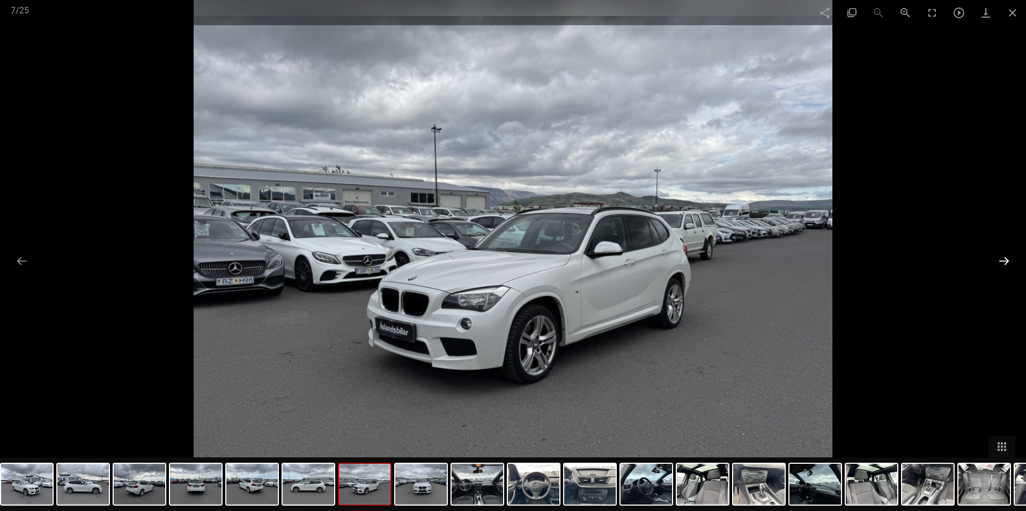
click at [1005, 262] on button at bounding box center [1004, 261] width 23 height 21
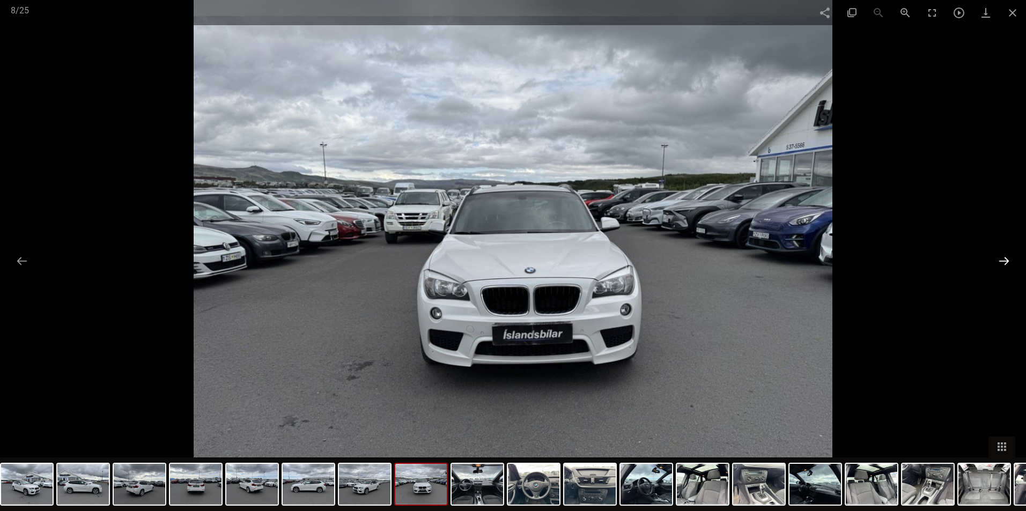
click at [1005, 262] on button at bounding box center [1004, 261] width 23 height 21
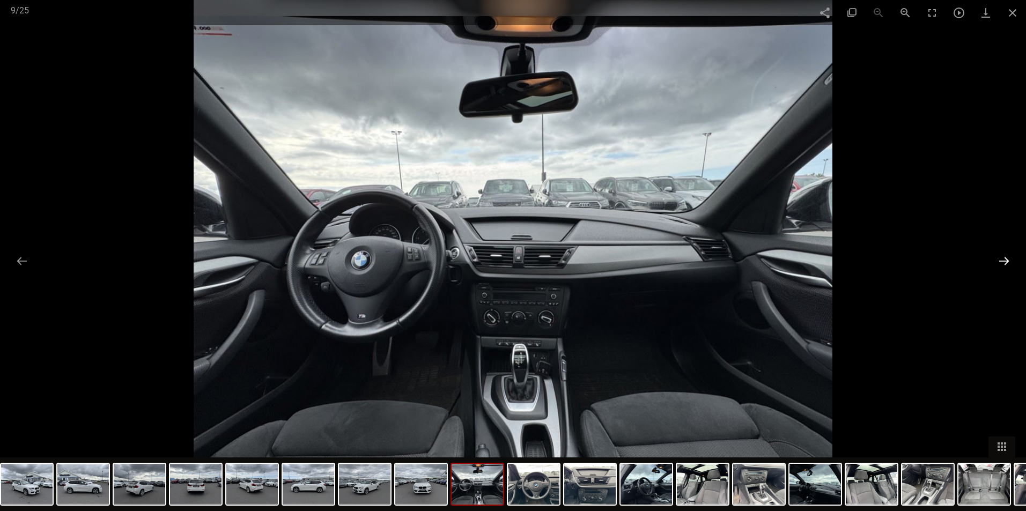
click at [1005, 262] on button at bounding box center [1004, 261] width 23 height 21
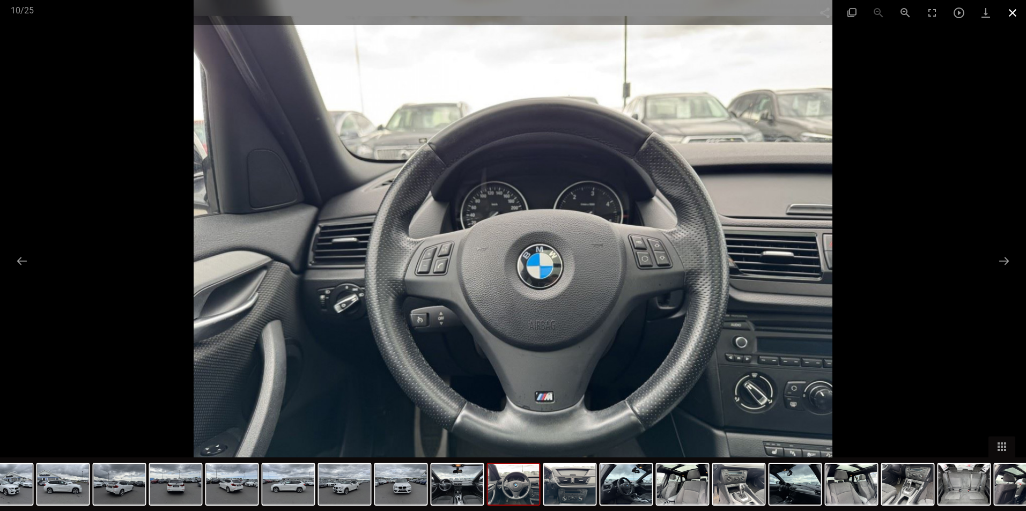
click at [1021, 16] on span at bounding box center [1013, 12] width 27 height 25
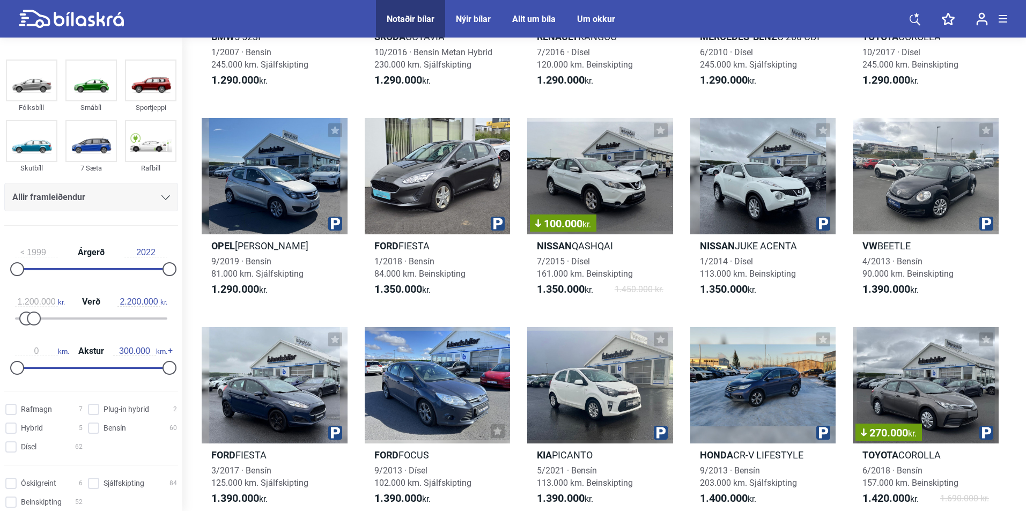
scroll to position [661, 0]
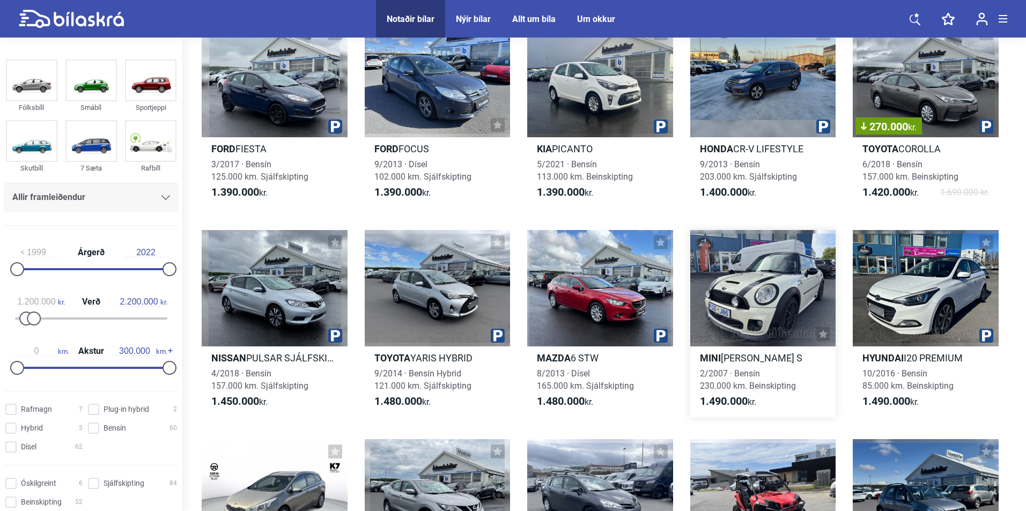
click at [762, 310] on div at bounding box center [764, 288] width 146 height 116
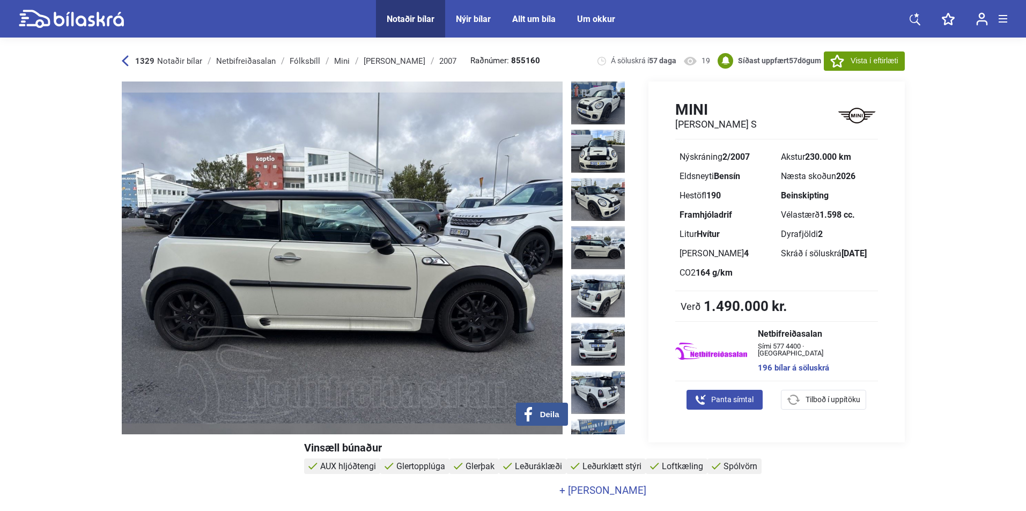
click at [303, 221] on img at bounding box center [342, 258] width 441 height 353
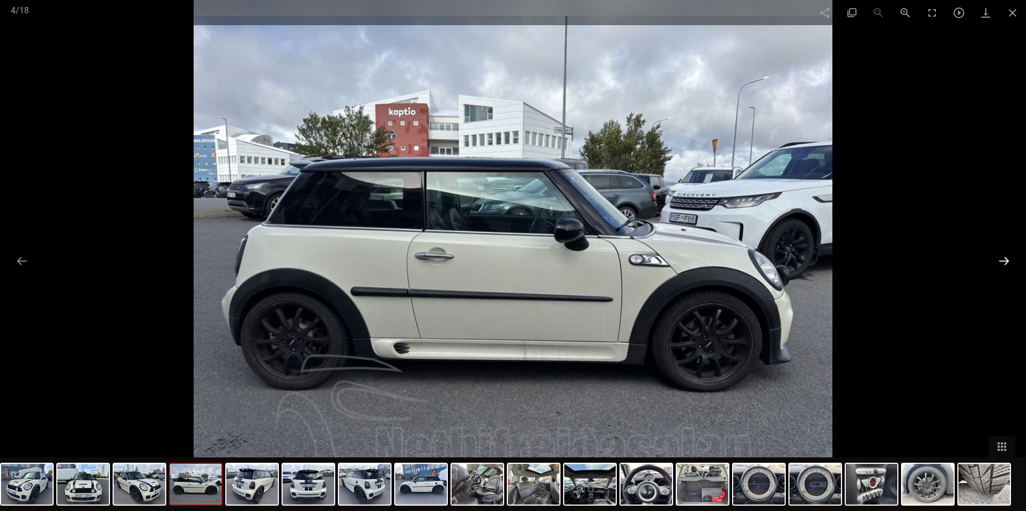
click at [1003, 254] on button at bounding box center [1004, 261] width 23 height 21
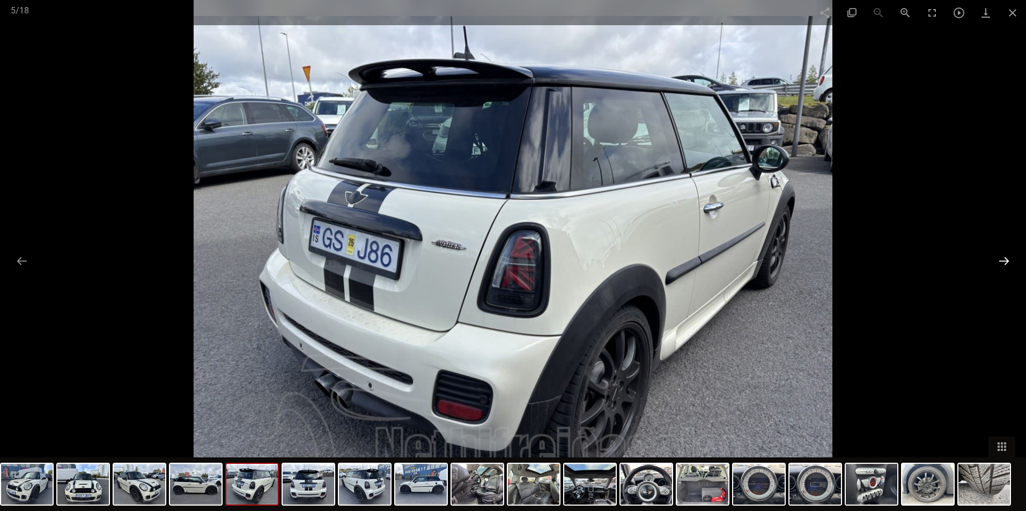
click at [1003, 254] on button at bounding box center [1004, 261] width 23 height 21
click at [1003, 256] on button at bounding box center [1004, 261] width 23 height 21
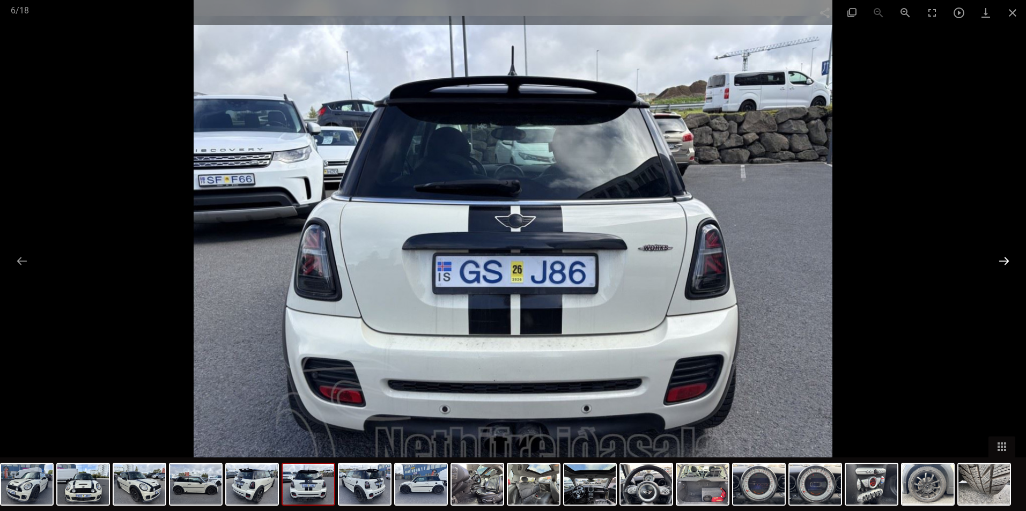
click at [1003, 256] on button at bounding box center [1004, 261] width 23 height 21
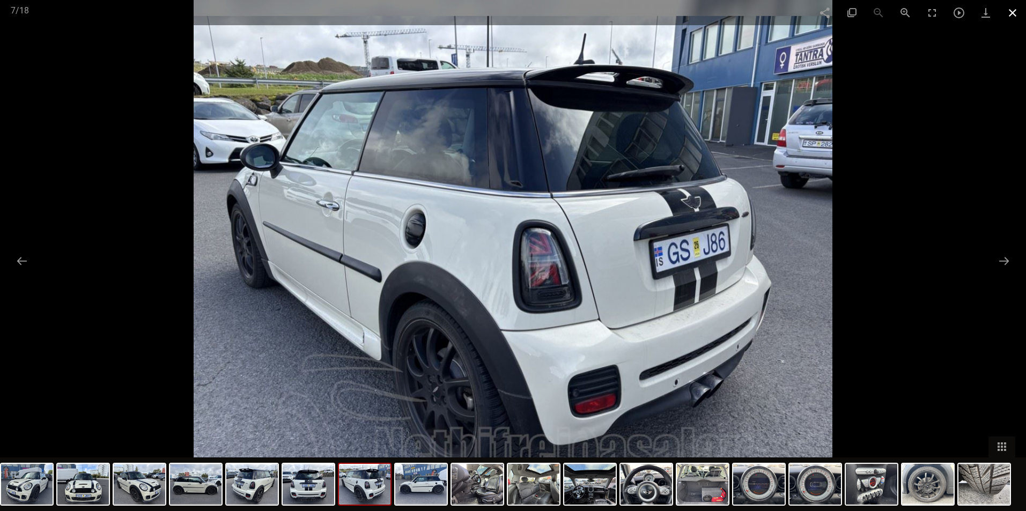
click at [1010, 13] on span at bounding box center [1013, 12] width 27 height 25
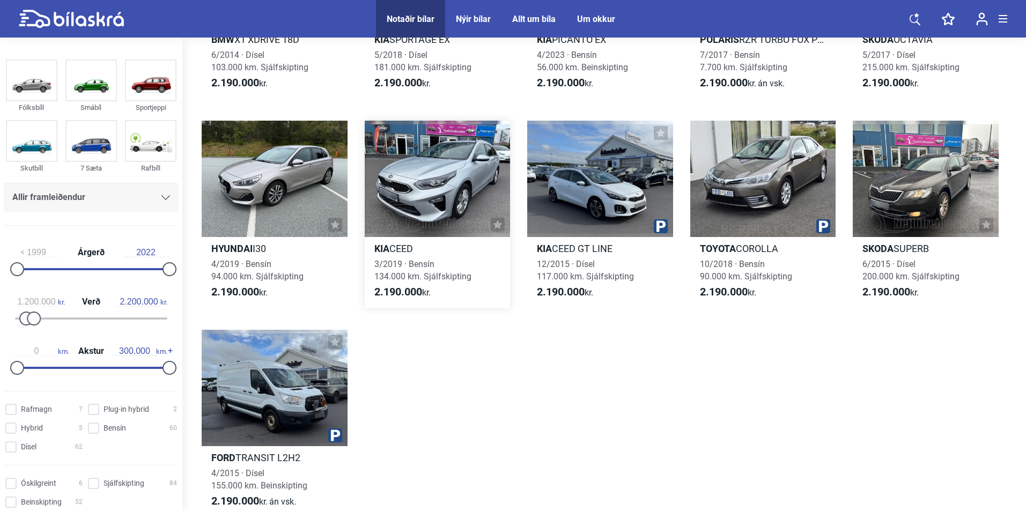
scroll to position [5410, 0]
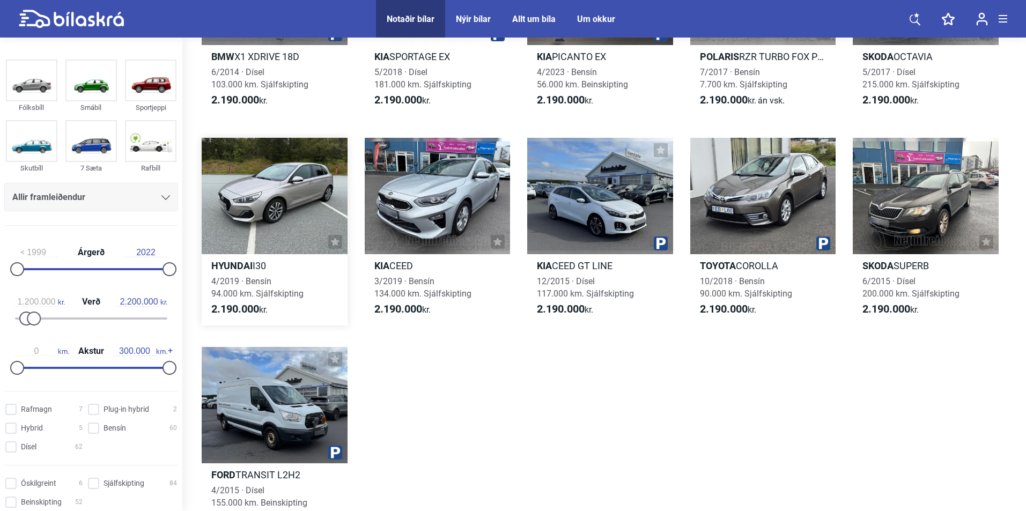
click at [248, 236] on div at bounding box center [275, 196] width 146 height 116
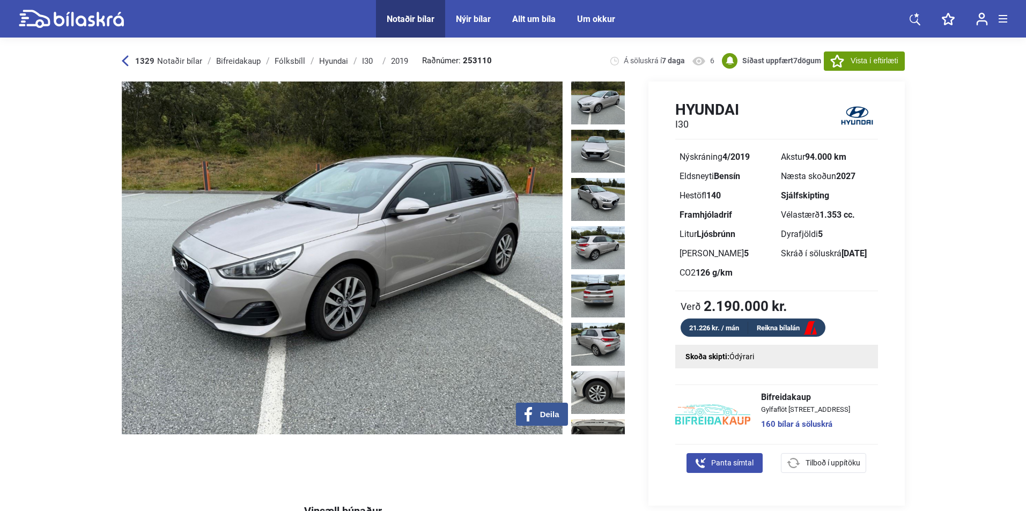
click at [526, 237] on img at bounding box center [342, 258] width 441 height 353
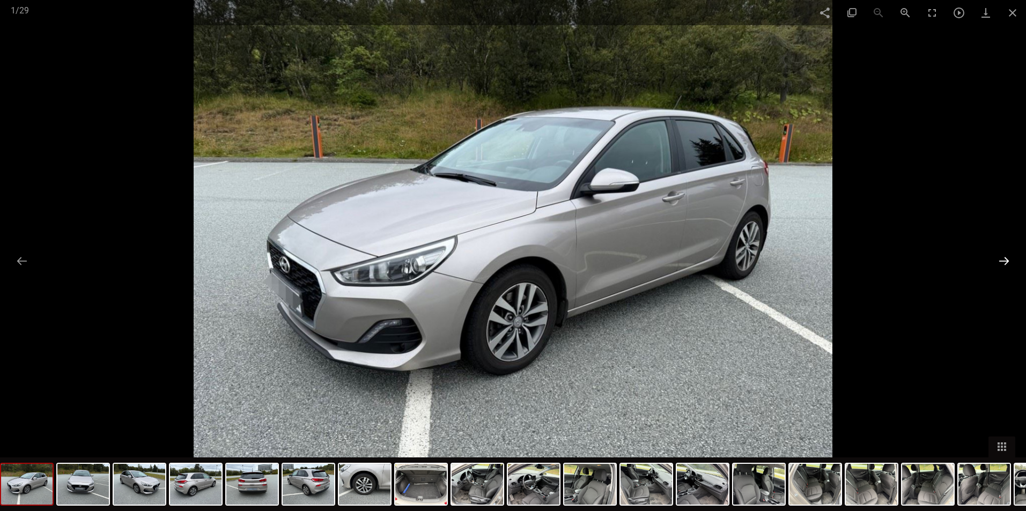
click at [1009, 255] on button at bounding box center [1004, 261] width 23 height 21
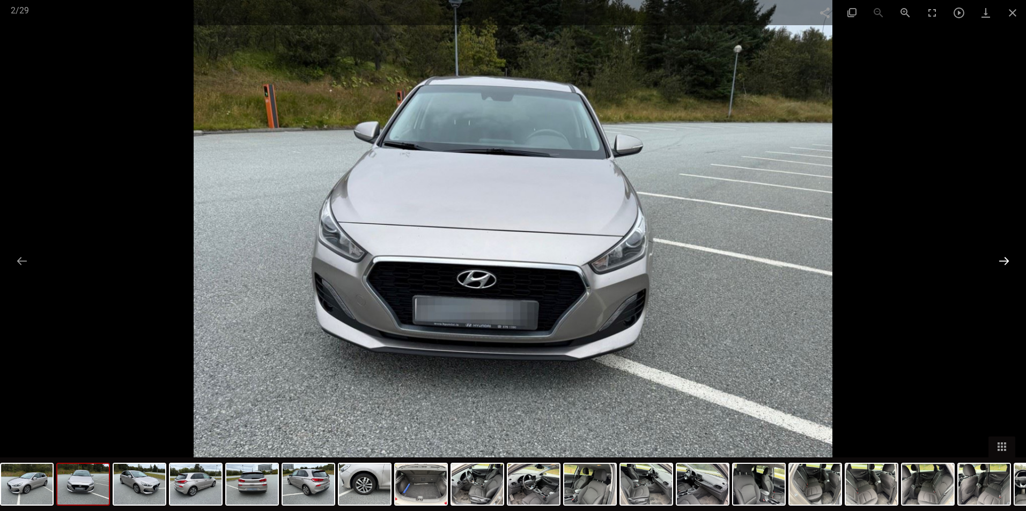
click at [1009, 255] on button at bounding box center [1004, 261] width 23 height 21
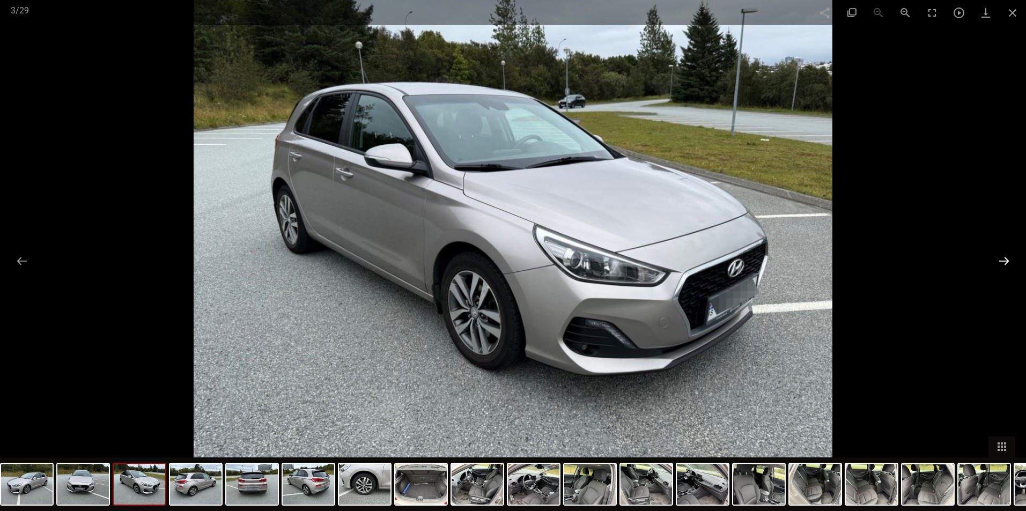
click at [1009, 255] on button at bounding box center [1004, 261] width 23 height 21
click at [542, 487] on img at bounding box center [534, 484] width 52 height 41
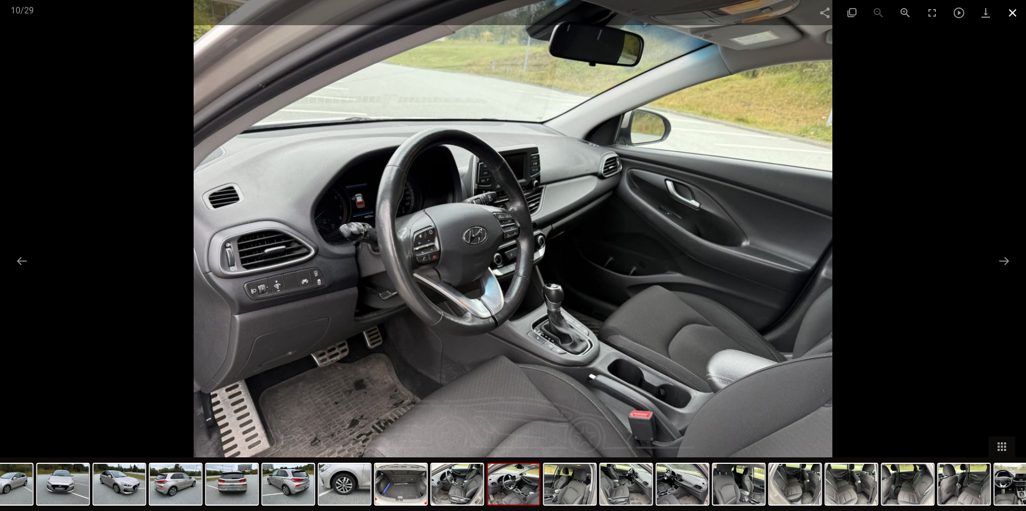
click at [1015, 12] on span at bounding box center [1013, 12] width 27 height 25
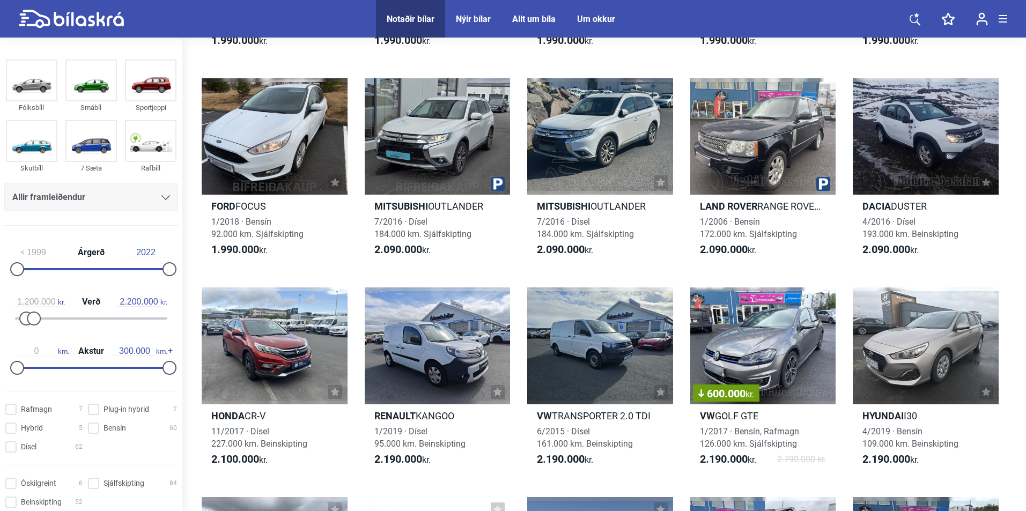
scroll to position [661, 0]
